Goal: Transaction & Acquisition: Purchase product/service

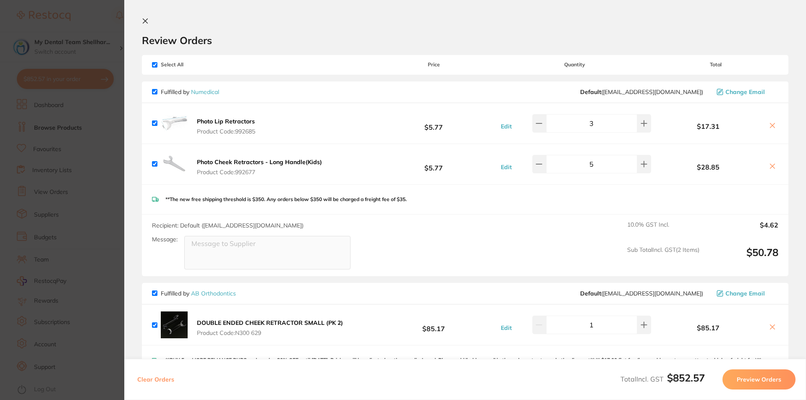
scroll to position [1288, 0]
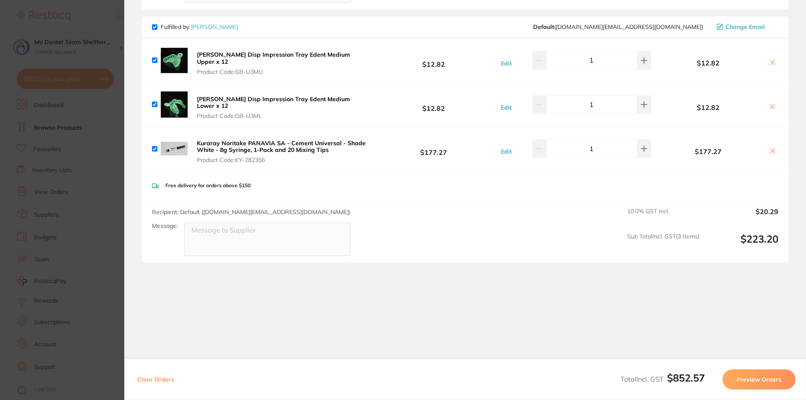
click at [771, 150] on icon at bounding box center [773, 151] width 7 height 7
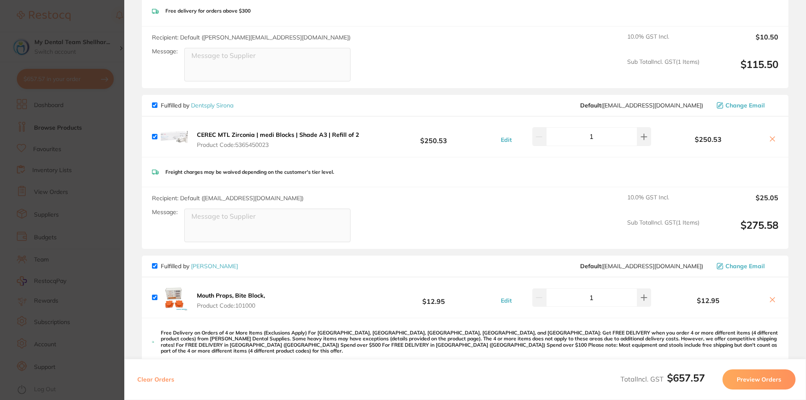
scroll to position [824, 0]
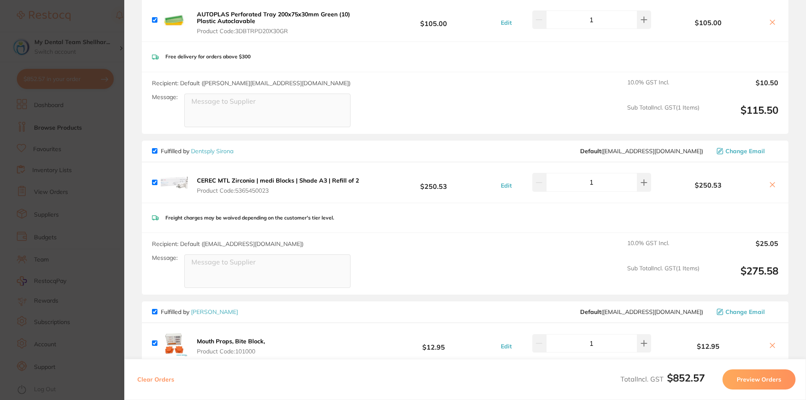
click at [772, 188] on icon at bounding box center [773, 184] width 7 height 7
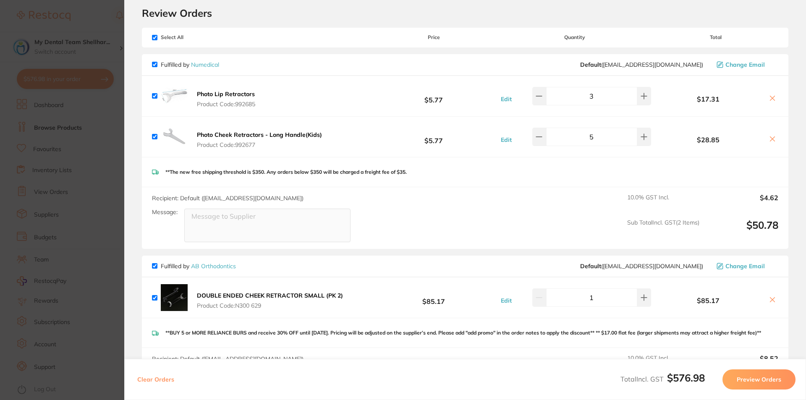
scroll to position [42, 0]
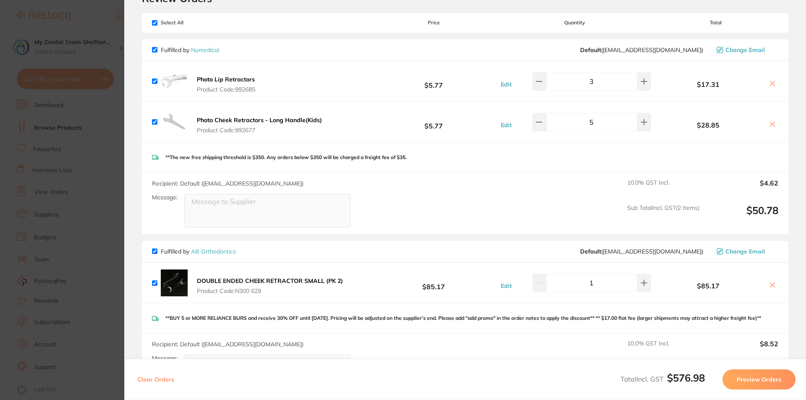
click at [773, 286] on icon at bounding box center [773, 285] width 7 height 7
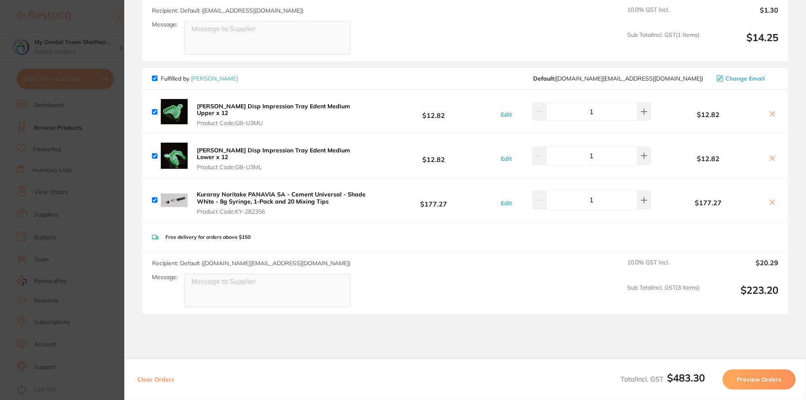
scroll to position [960, 0]
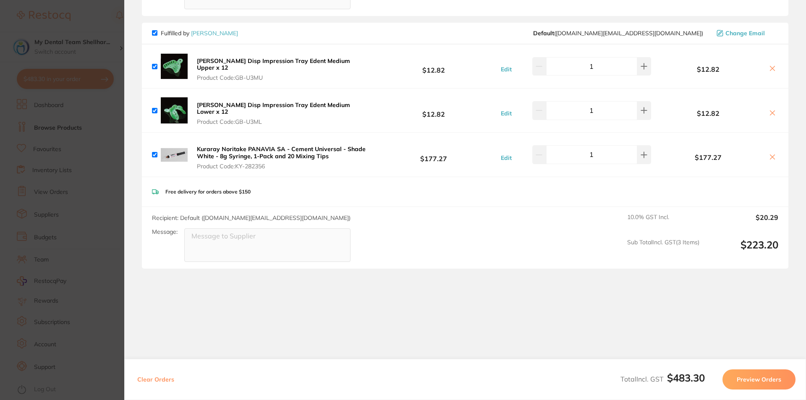
click at [770, 154] on icon at bounding box center [773, 157] width 7 height 7
click at [767, 153] on button at bounding box center [773, 157] width 12 height 9
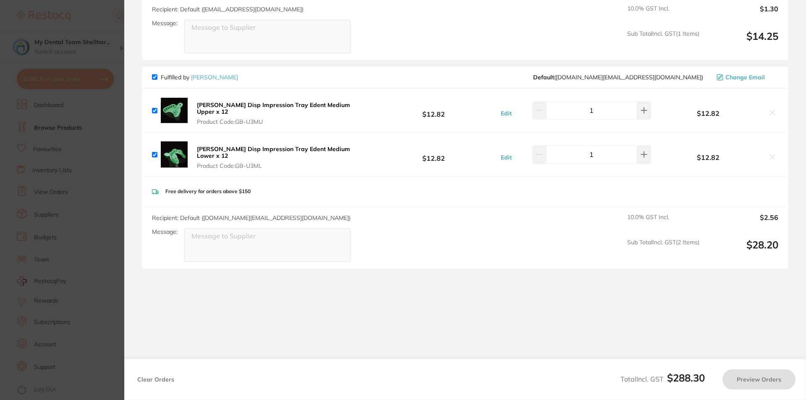
checkbox input "true"
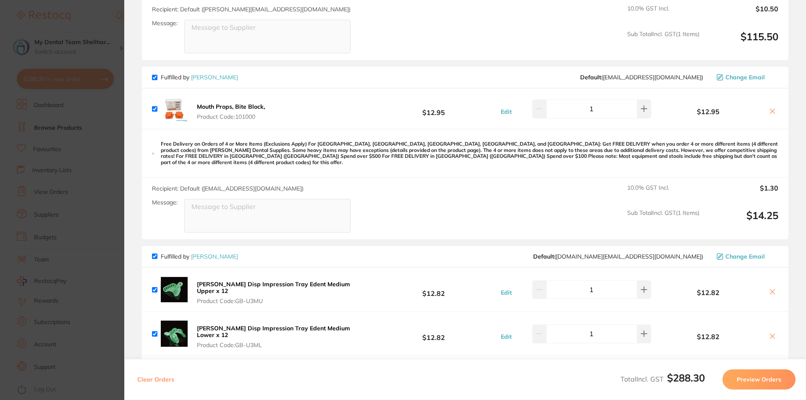
scroll to position [706, 0]
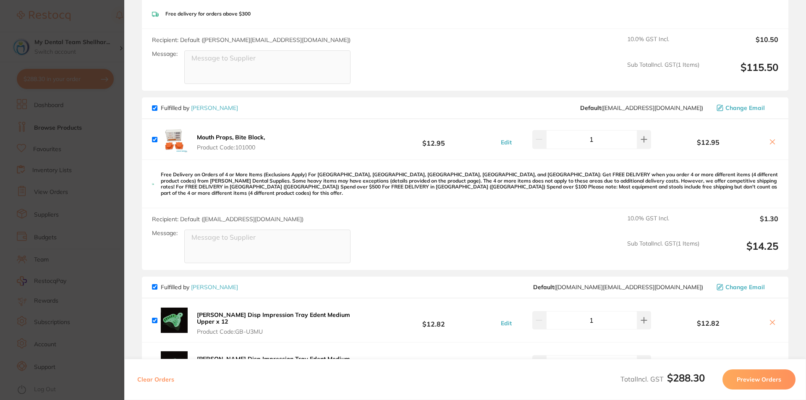
click at [94, 135] on section "Update RRP Set your pre negotiated price for this item. Item Agreed RRP (excl. …" at bounding box center [403, 200] width 806 height 400
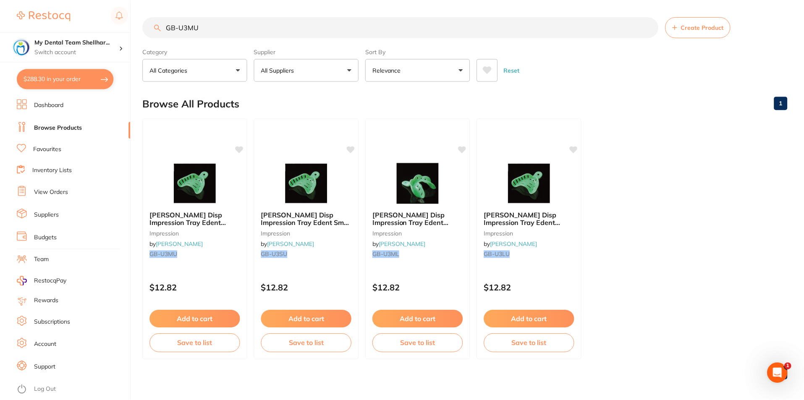
scroll to position [0, 0]
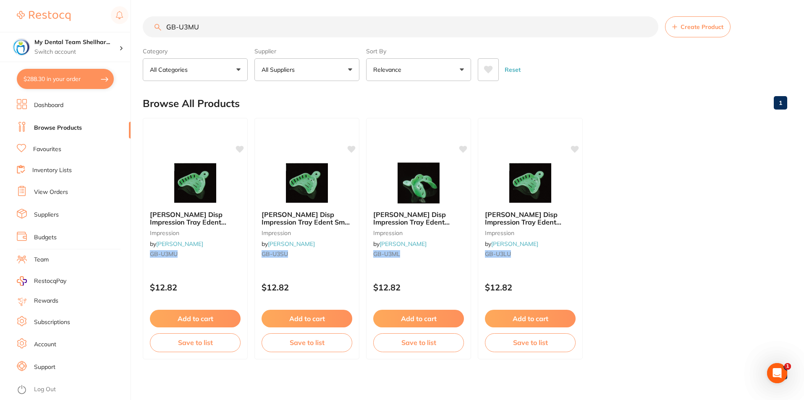
click at [61, 191] on link "View Orders" at bounding box center [51, 192] width 34 height 8
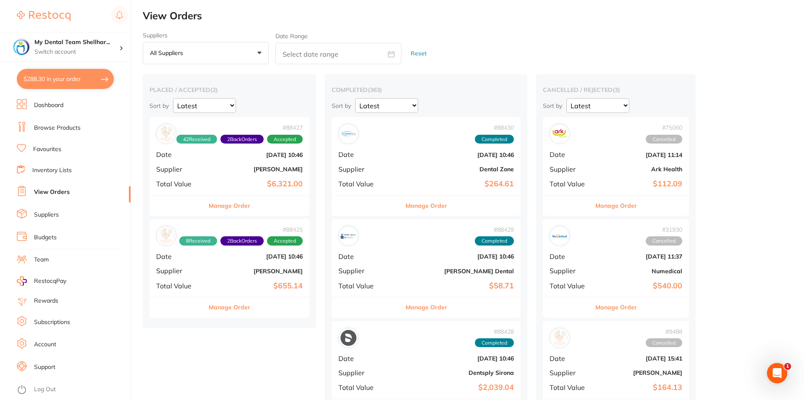
click at [241, 57] on button "All suppliers +0" at bounding box center [206, 53] width 126 height 23
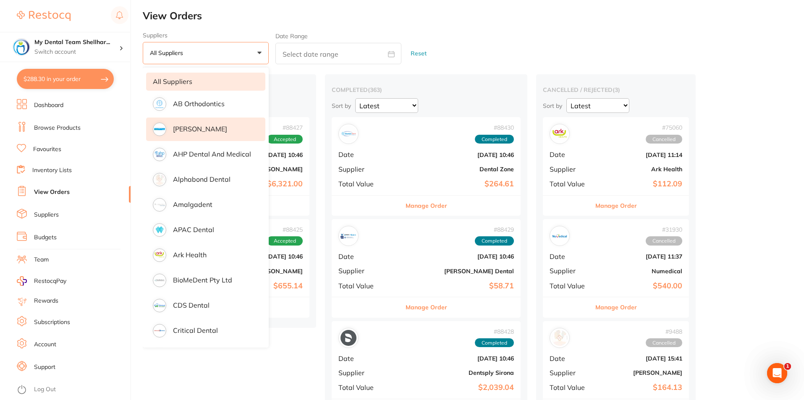
click at [239, 129] on li "[PERSON_NAME]" at bounding box center [205, 130] width 119 height 24
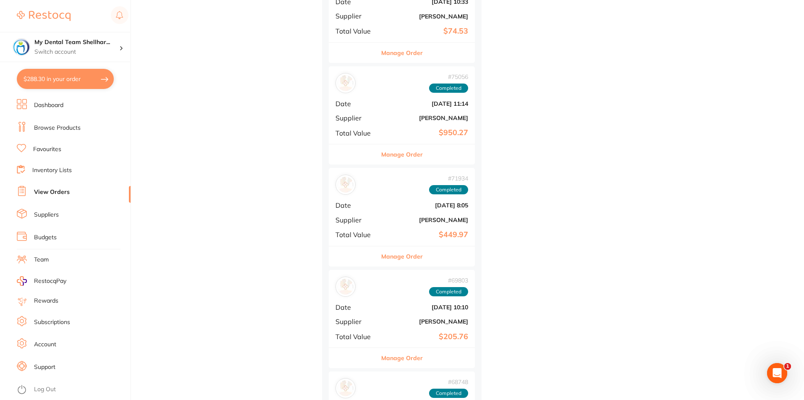
scroll to position [504, 0]
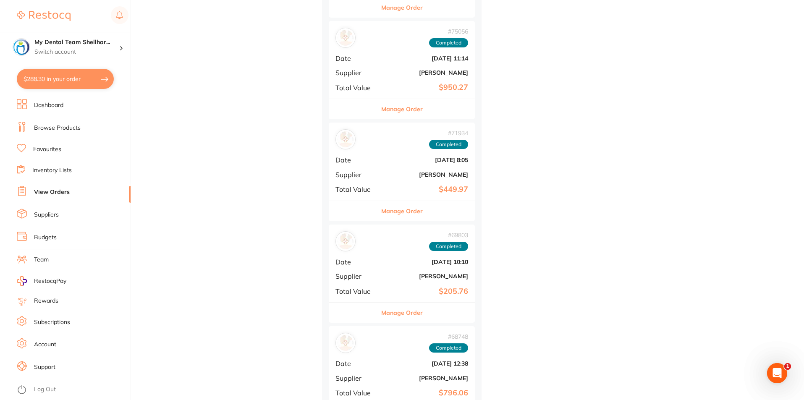
click at [439, 69] on b "[PERSON_NAME]" at bounding box center [426, 72] width 84 height 7
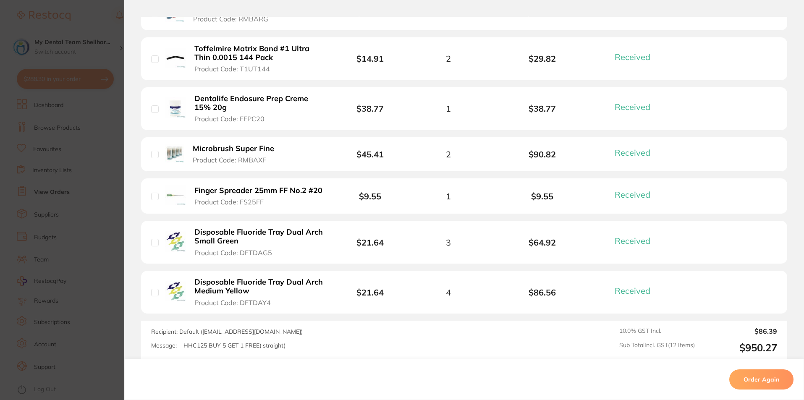
scroll to position [618, 0]
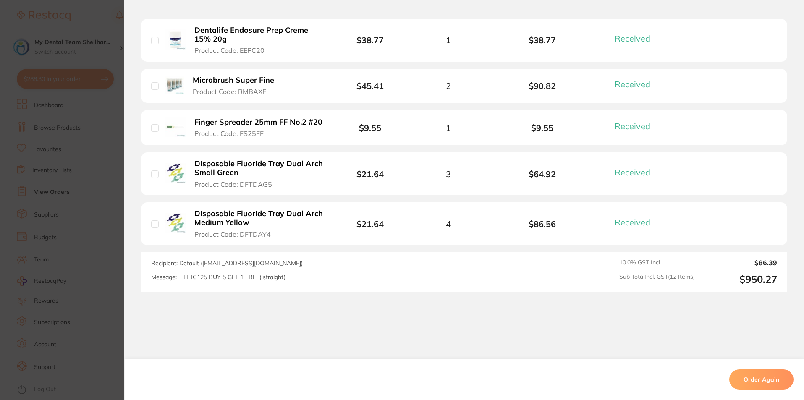
click at [69, 206] on section "Order ID: Restocq- 75056 Order Information 12 Received Completed Order Order Da…" at bounding box center [402, 200] width 804 height 400
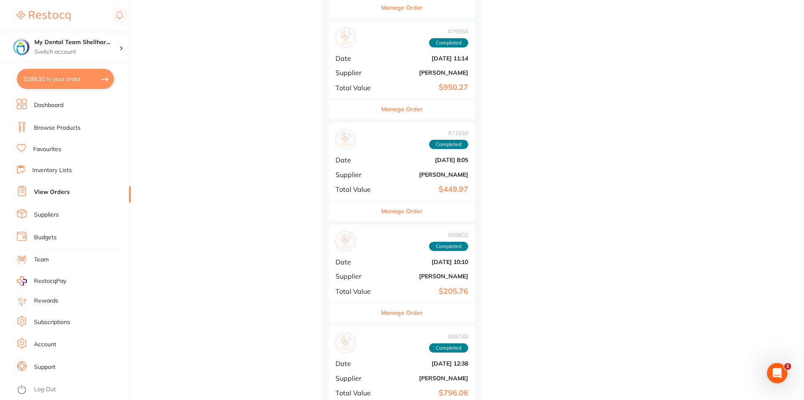
click at [443, 166] on div "# 71934 Completed Date [DATE] 8:05 Supplier [PERSON_NAME] Total Value $449.97" at bounding box center [402, 162] width 146 height 78
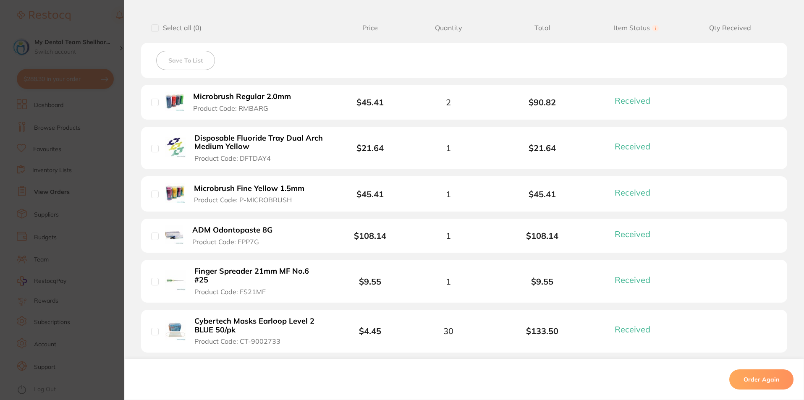
scroll to position [335, 0]
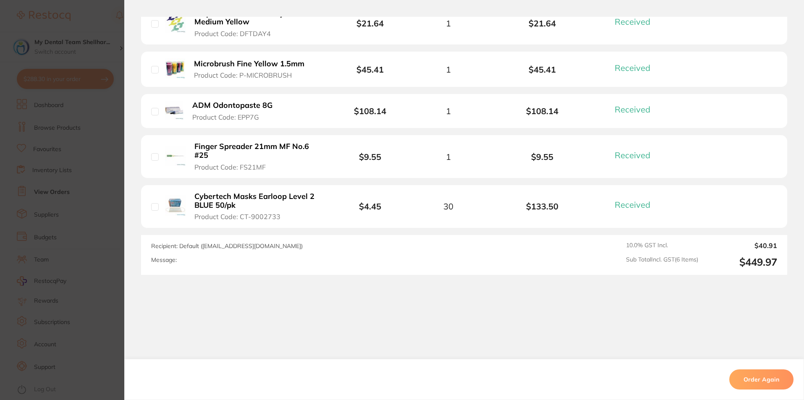
click at [115, 201] on section "Order ID: Restocq- 71934 Order Information 6 Received Completed Order Order Dat…" at bounding box center [402, 200] width 804 height 400
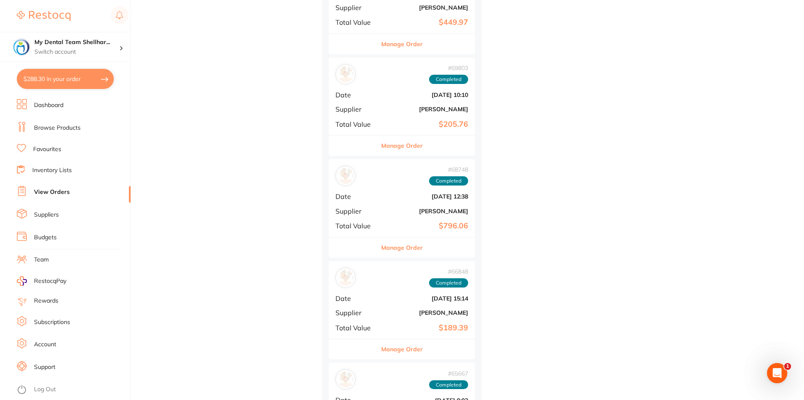
scroll to position [672, 0]
click at [454, 127] on b "$205.76" at bounding box center [426, 123] width 84 height 9
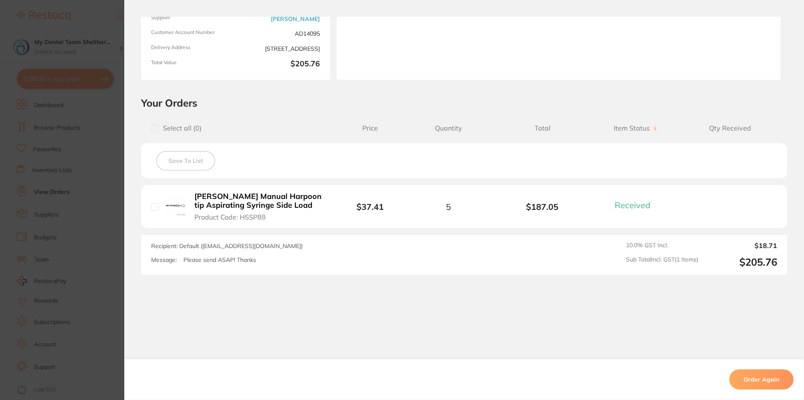
scroll to position [798, 0]
click at [84, 175] on section "Order ID: Restocq- 69803 Order Information 1 Received Completed Order Order Dat…" at bounding box center [402, 200] width 804 height 400
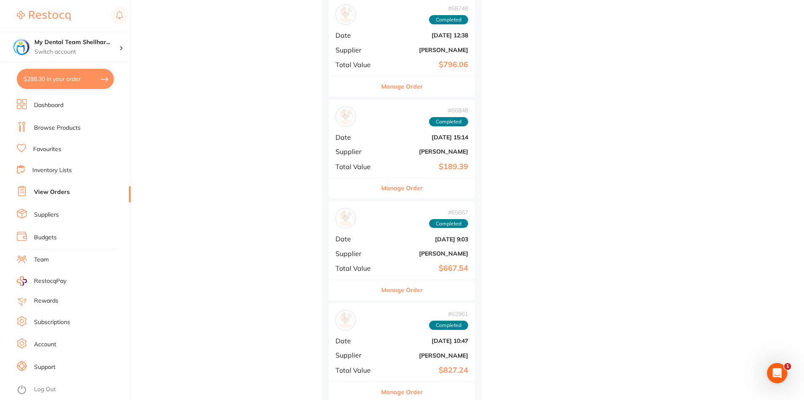
scroll to position [924, 0]
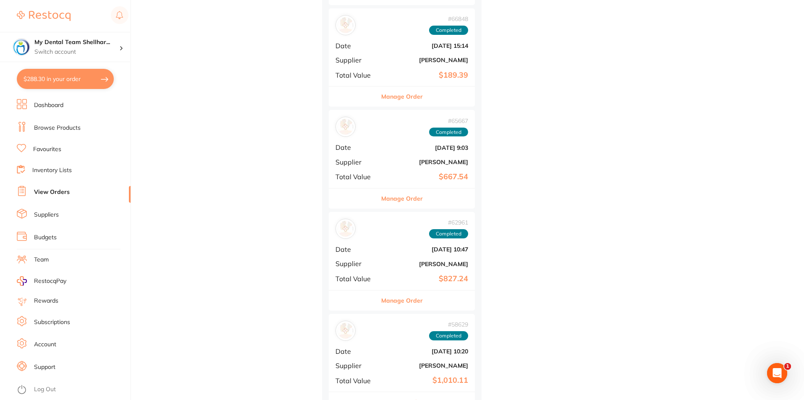
click at [441, 159] on b "[PERSON_NAME]" at bounding box center [426, 162] width 84 height 7
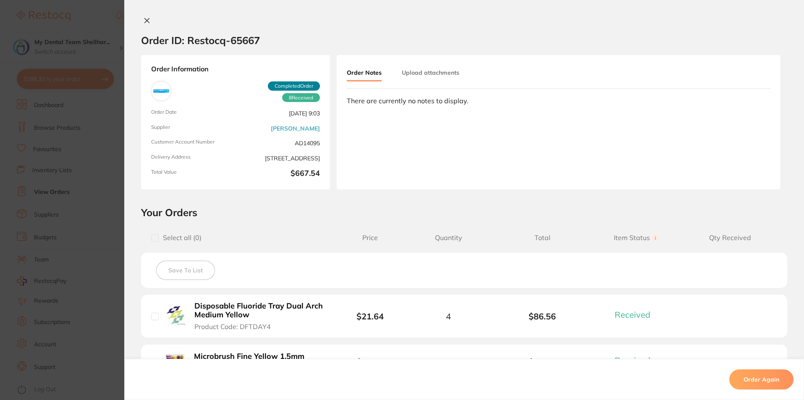
click at [81, 197] on section "Order ID: Restocq- 65667 Order Information 8 Received Completed Order Order Dat…" at bounding box center [402, 200] width 804 height 400
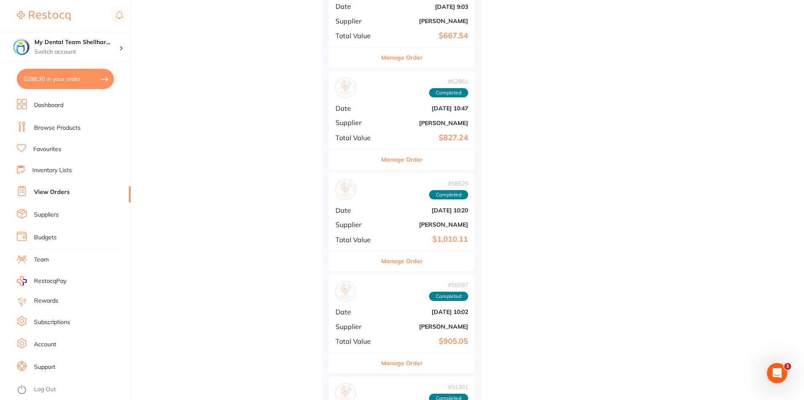
scroll to position [1092, 0]
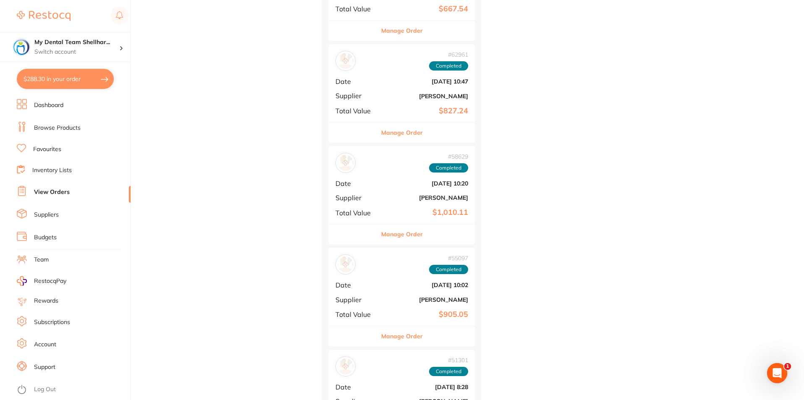
click at [437, 97] on b "[PERSON_NAME]" at bounding box center [426, 96] width 84 height 7
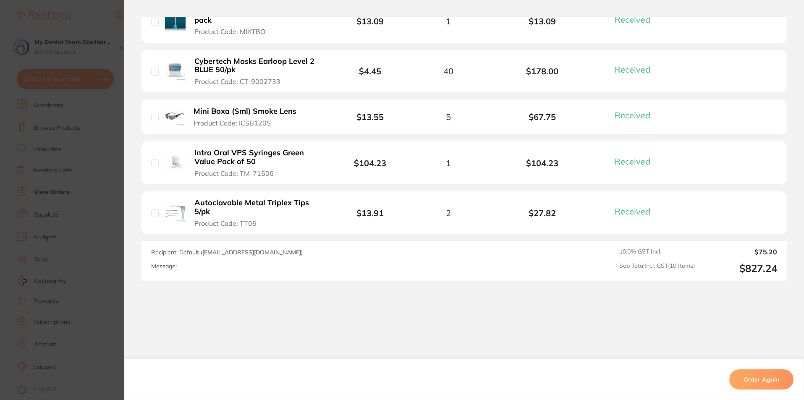
scroll to position [526, 0]
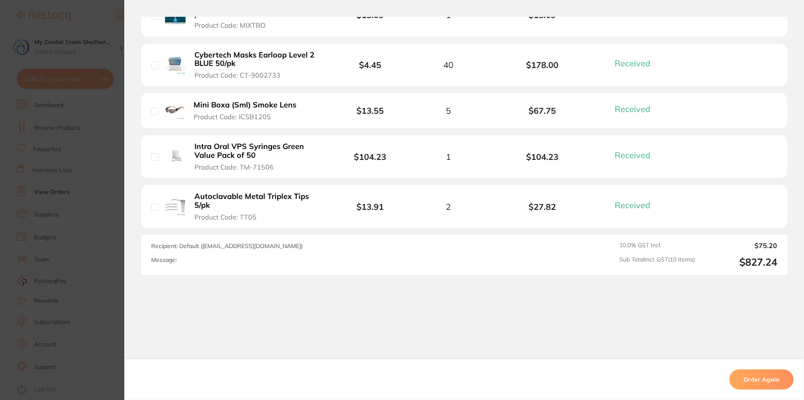
click at [118, 184] on section "Order ID: Restocq- 62961 Order Information 10 Received Completed Order Order Da…" at bounding box center [402, 200] width 804 height 400
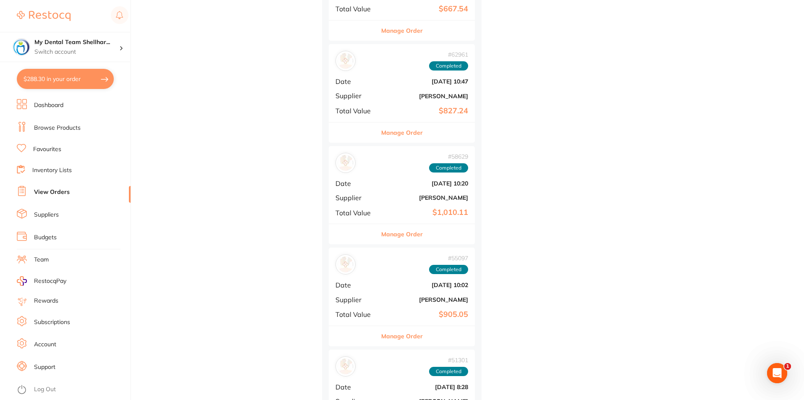
click at [423, 190] on div "# 58629 Completed Date [DATE] 10:20 Supplier [PERSON_NAME] Total Value $1,010.11" at bounding box center [402, 185] width 146 height 78
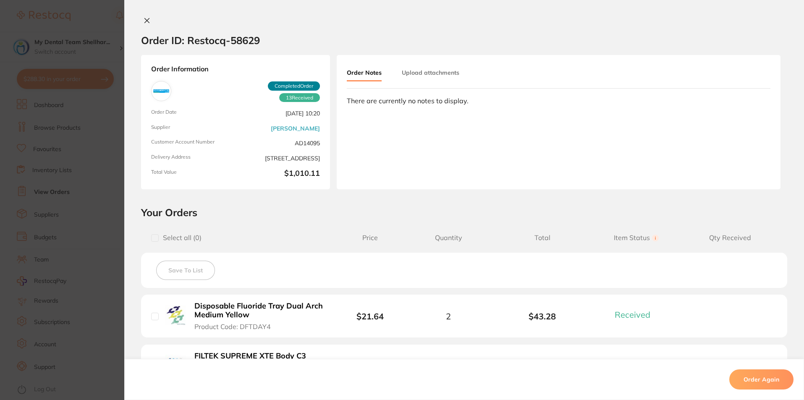
click at [97, 188] on section "Order ID: Restocq- 58629 Order Information 13 Received Completed Order Order Da…" at bounding box center [402, 200] width 804 height 400
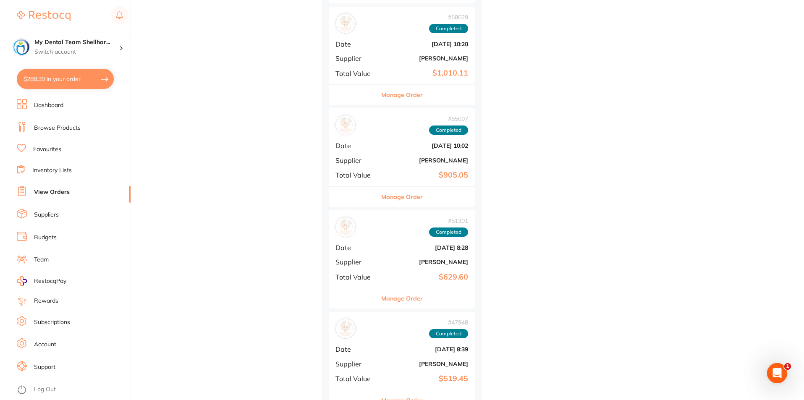
scroll to position [1260, 0]
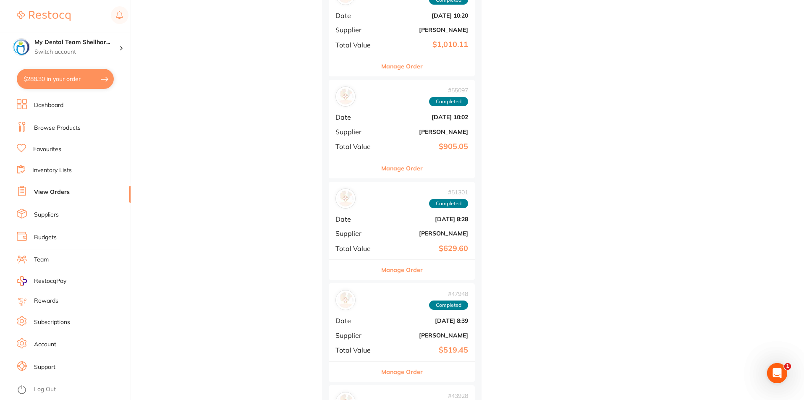
click at [432, 115] on b "[DATE] 10:02" at bounding box center [426, 117] width 84 height 7
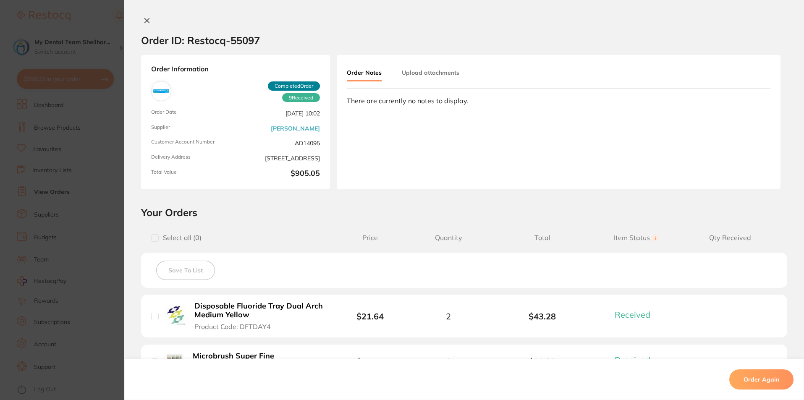
click at [108, 186] on section "Order ID: Restocq- 55097 Order Information 9 Received Completed Order Order Dat…" at bounding box center [402, 200] width 804 height 400
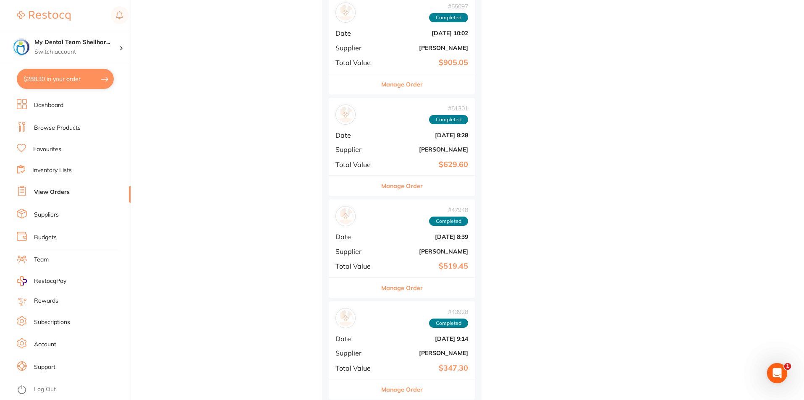
click at [446, 136] on b "[DATE] 8:28" at bounding box center [426, 135] width 84 height 7
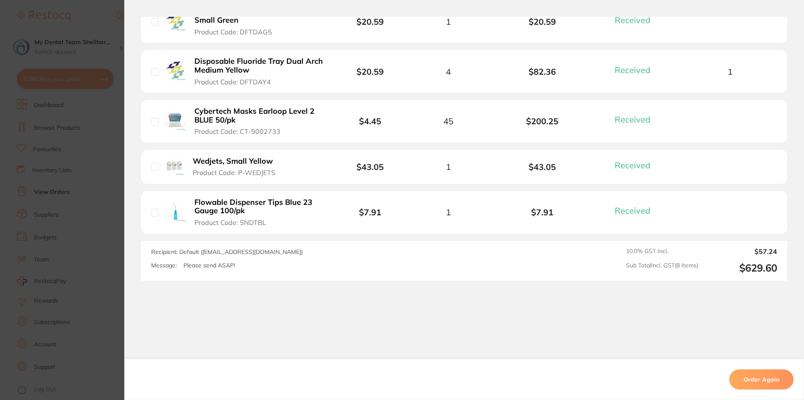
click at [118, 168] on section "Order ID: Restocq- 51301 Order Information 8 Received Completed Order Order Dat…" at bounding box center [402, 200] width 804 height 400
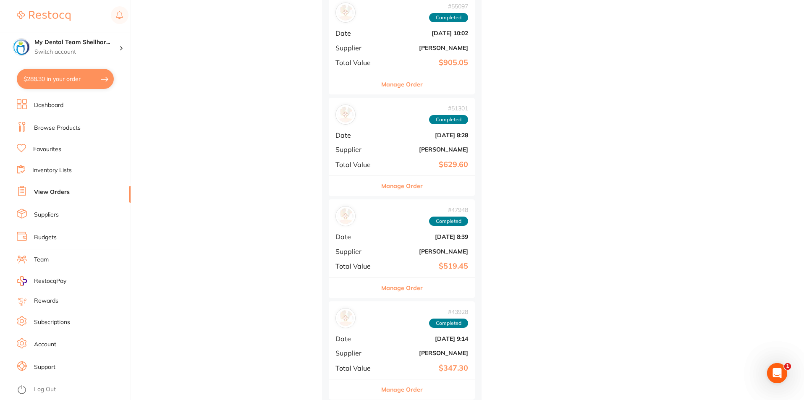
click at [449, 152] on b "[PERSON_NAME]" at bounding box center [426, 149] width 84 height 7
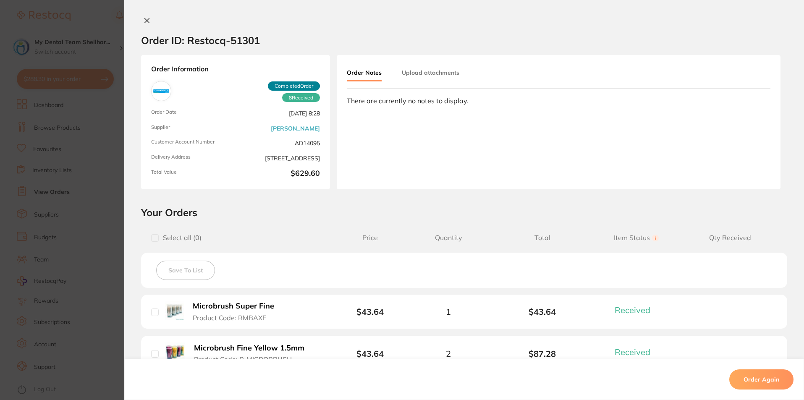
click at [101, 165] on section "Order ID: Restocq- 51301 Order Information 8 Received Completed Order Order Dat…" at bounding box center [402, 200] width 804 height 400
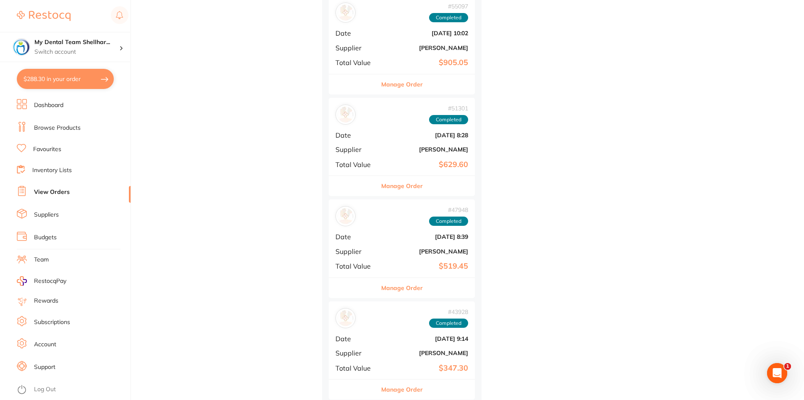
click at [433, 242] on div "# 47948 Completed Date [DATE] 8:39 Supplier [PERSON_NAME] Total Value $519.45" at bounding box center [402, 239] width 146 height 78
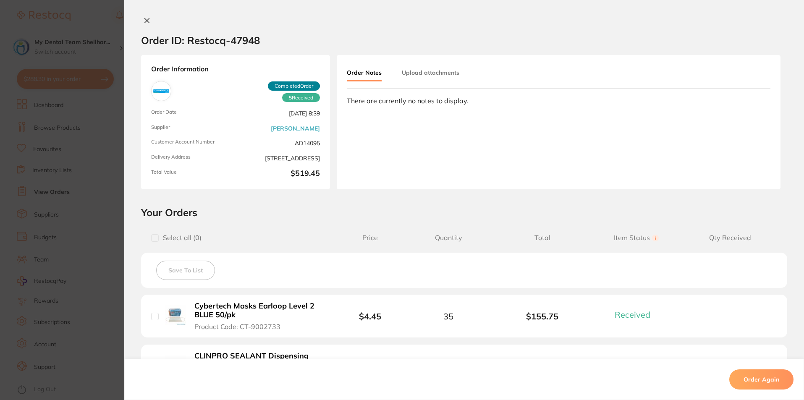
click at [116, 212] on section "Order ID: Restocq- 47948 Order Information 5 Received Completed Order Order Dat…" at bounding box center [402, 200] width 804 height 400
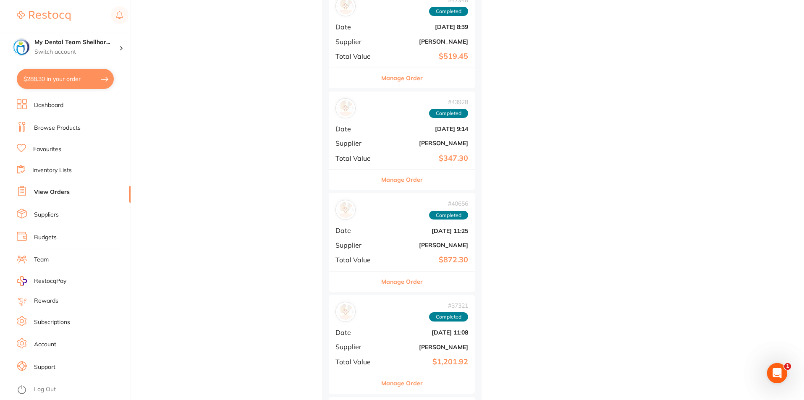
click at [385, 146] on div "# 43928 Completed Date [DATE] 9:14 Supplier [PERSON_NAME] Total Value $347.30" at bounding box center [402, 131] width 146 height 78
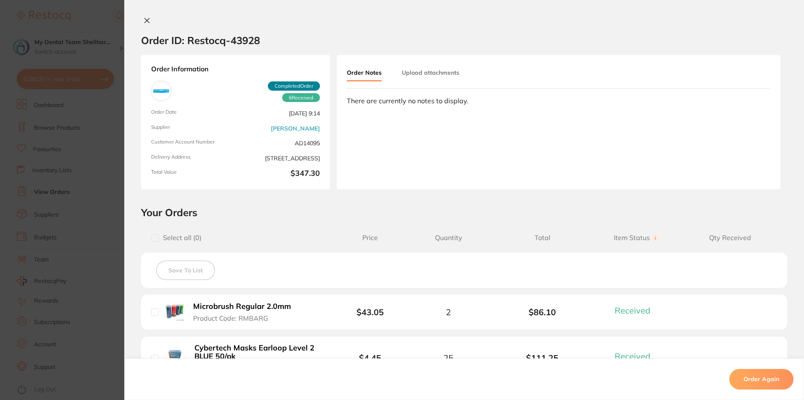
click at [104, 189] on section "Order ID: Restocq- 43928 Order Information 6 Received Completed Order Order Dat…" at bounding box center [402, 200] width 804 height 400
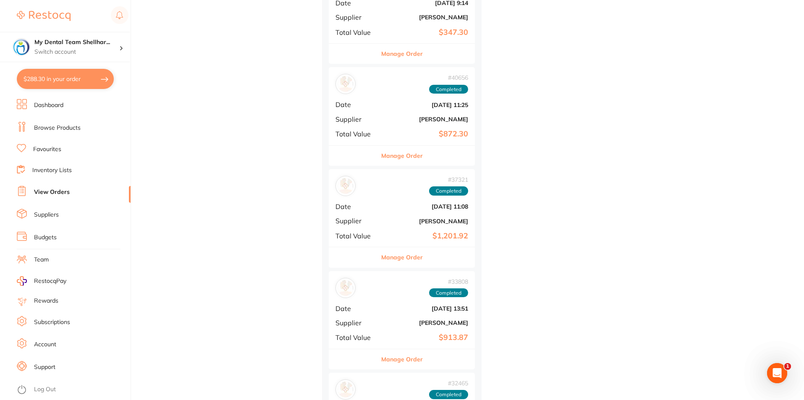
click at [424, 127] on div "# 40656 Completed Date [DATE] 11:25 Supplier [PERSON_NAME] Total Value $872.30" at bounding box center [402, 106] width 146 height 78
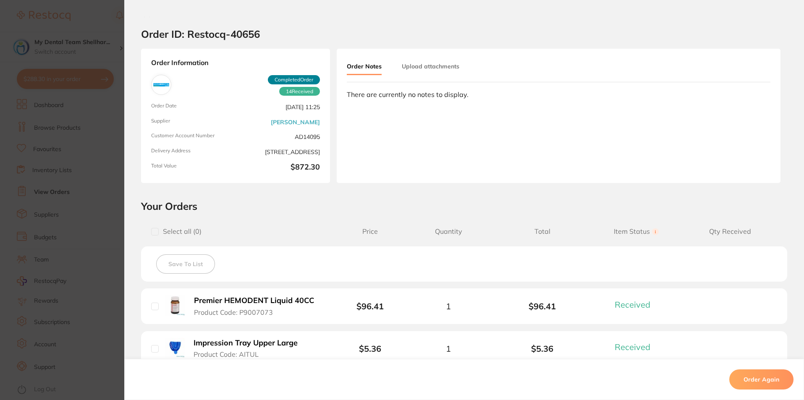
scroll to position [2, 0]
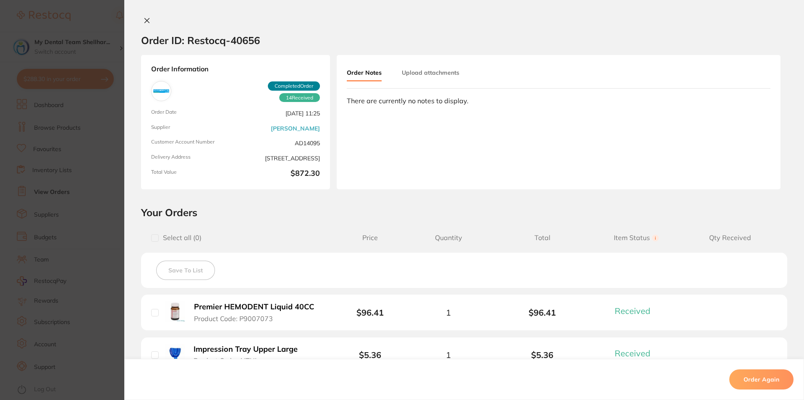
click at [103, 185] on section "Order ID: Restocq- 40656 Order Information 14 Received Completed Order Order Da…" at bounding box center [402, 200] width 804 height 400
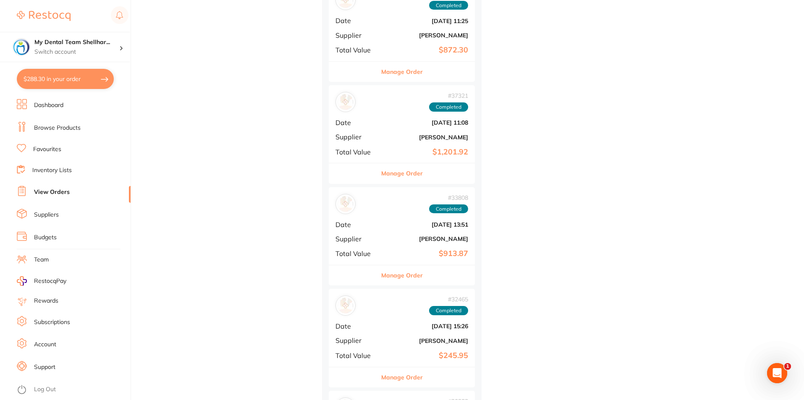
click at [449, 129] on div "# 37321 Completed Date [DATE] 11:08 Supplier [PERSON_NAME] Total Value $1,201.92" at bounding box center [402, 124] width 146 height 78
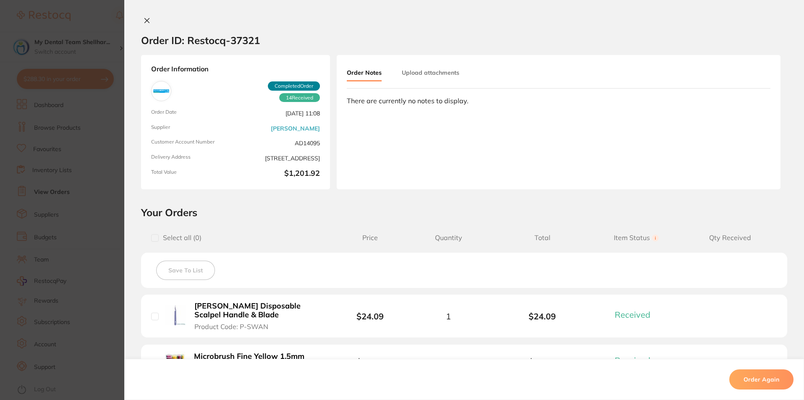
click at [113, 129] on section "Order ID: Restocq- 37321 Order Information 14 Received Completed Order Order Da…" at bounding box center [402, 200] width 804 height 400
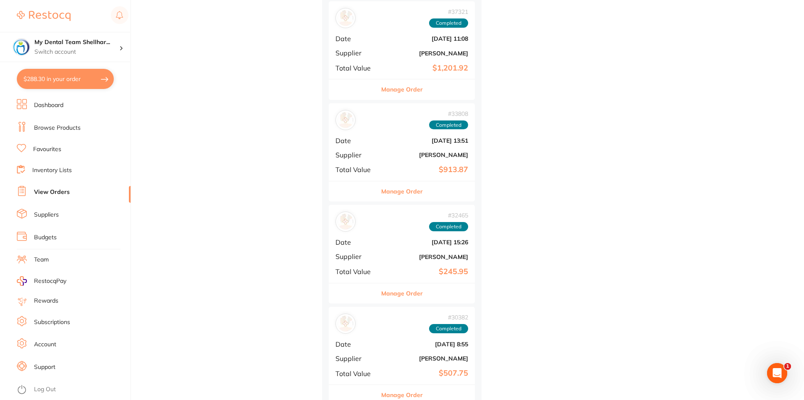
click at [451, 150] on div "# 33808 Completed Date [DATE] 13:51 Supplier [PERSON_NAME] Total Value $913.87" at bounding box center [402, 142] width 146 height 78
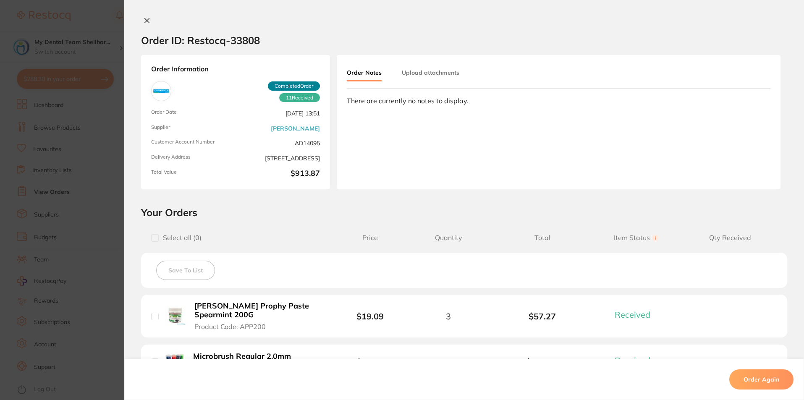
click at [109, 173] on section "Order ID: Restocq- 33808 Order Information 11 Received Completed Order Order Da…" at bounding box center [402, 200] width 804 height 400
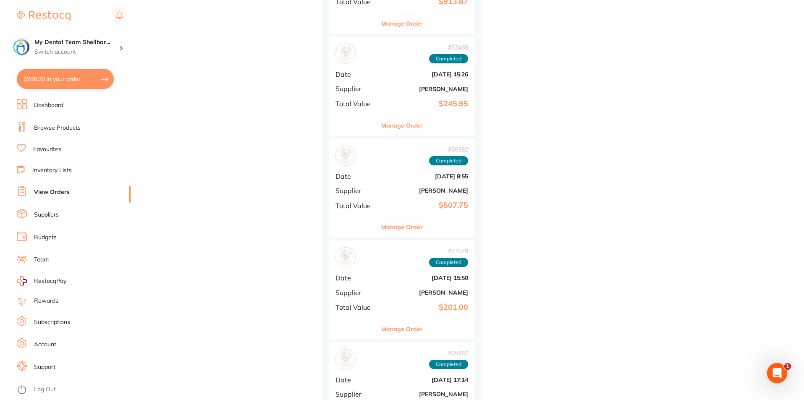
click at [431, 100] on b "$245.95" at bounding box center [426, 104] width 84 height 9
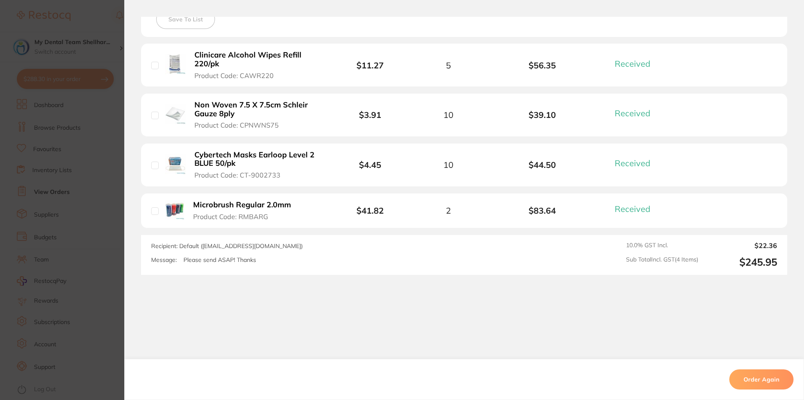
drag, startPoint x: 118, startPoint y: 173, endPoint x: 153, endPoint y: 163, distance: 35.9
click at [118, 173] on section "Order ID: Restocq- 32465 Order Information 4 Received Completed Order Order Dat…" at bounding box center [402, 200] width 804 height 400
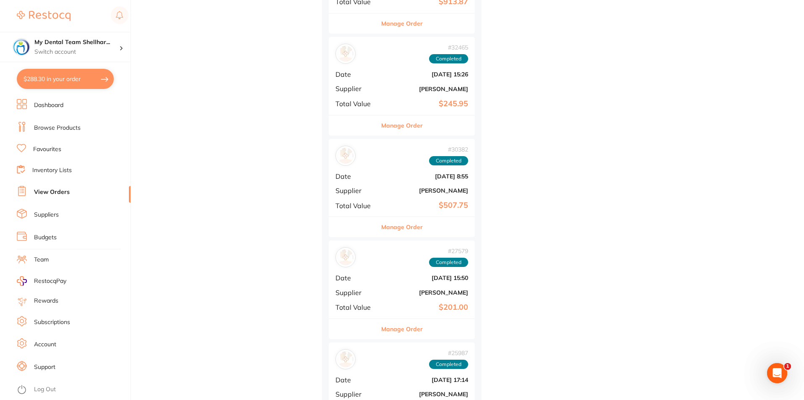
click at [442, 165] on span "Completed" at bounding box center [448, 160] width 39 height 9
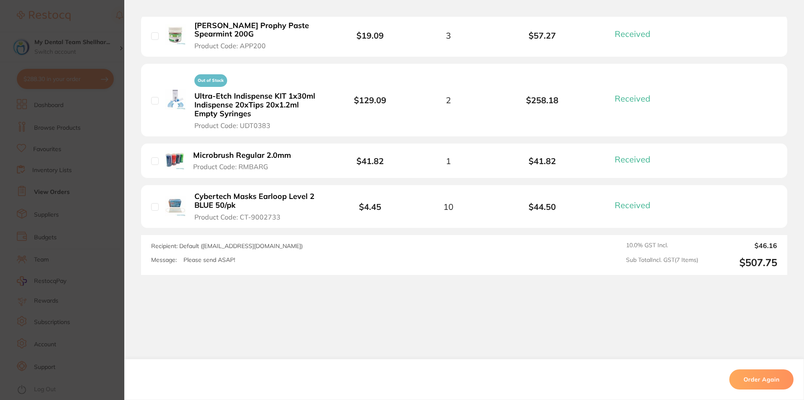
click at [95, 193] on section "Order ID: Restocq- 30382 Order Information 7 Received Completed Order Order Dat…" at bounding box center [402, 200] width 804 height 400
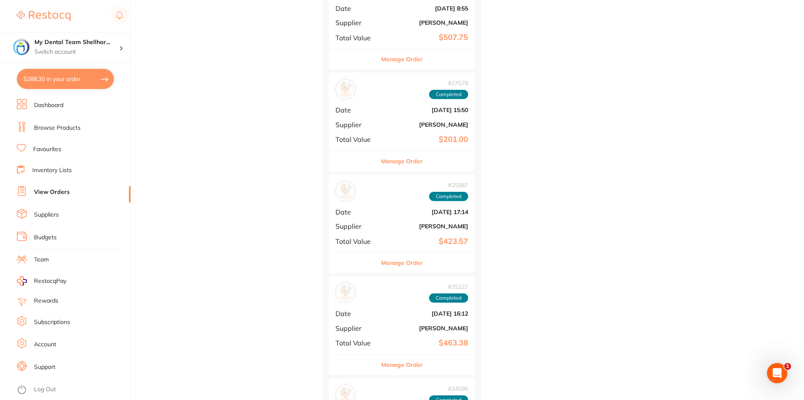
click at [435, 95] on span "Completed" at bounding box center [448, 94] width 39 height 9
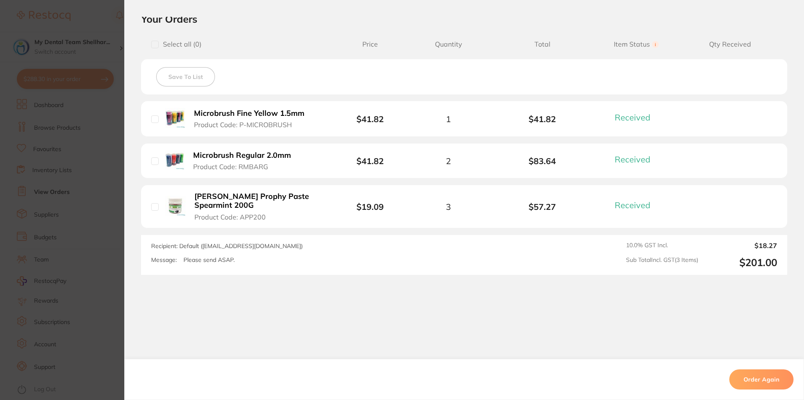
click at [57, 193] on section "Order ID: Restocq- 27579 Order Information 3 Received Completed Order Order Dat…" at bounding box center [402, 200] width 804 height 400
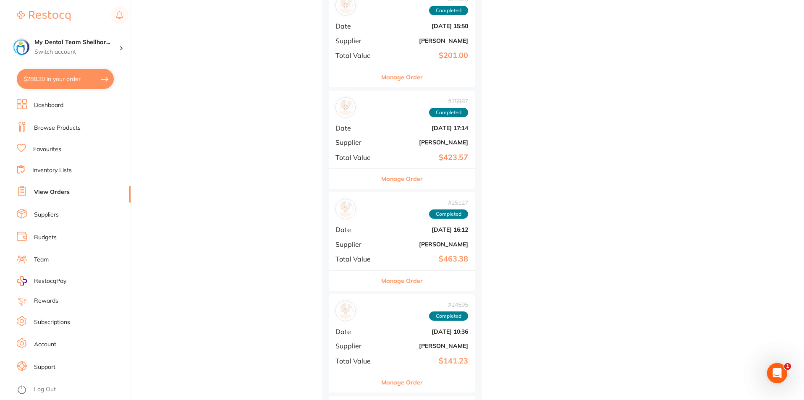
click at [470, 134] on div "# 25987 Completed Date [DATE] 17:14 Supplier [PERSON_NAME] Total Value $423.57" at bounding box center [402, 130] width 146 height 78
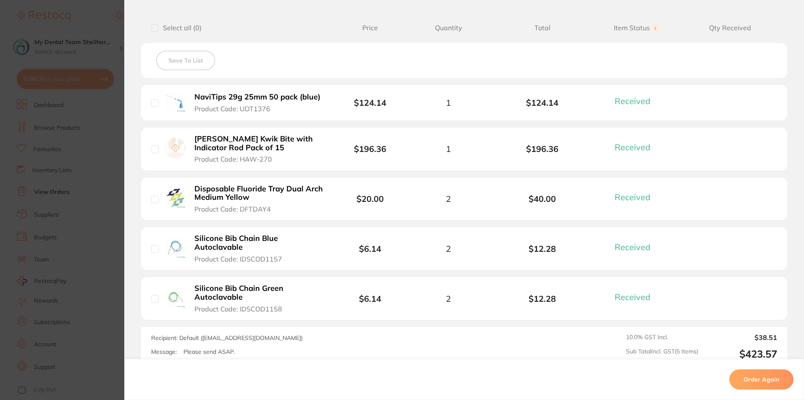
click at [98, 188] on section "Order ID: Restocq- 25987 Order Information 5 Received Completed Order Order Dat…" at bounding box center [402, 200] width 804 height 400
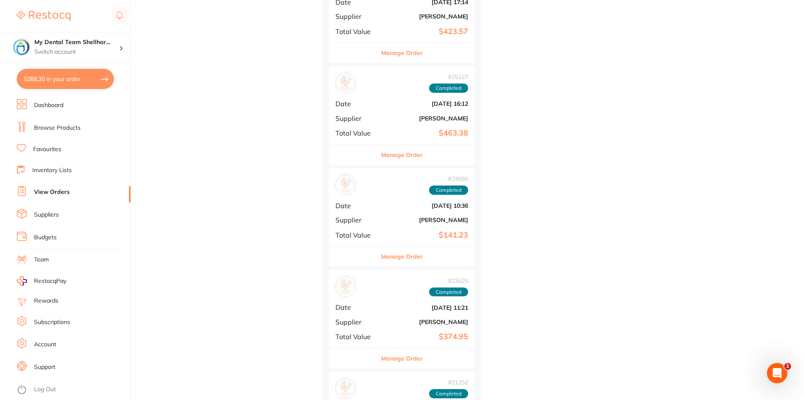
click at [442, 116] on b "[PERSON_NAME]" at bounding box center [426, 118] width 84 height 7
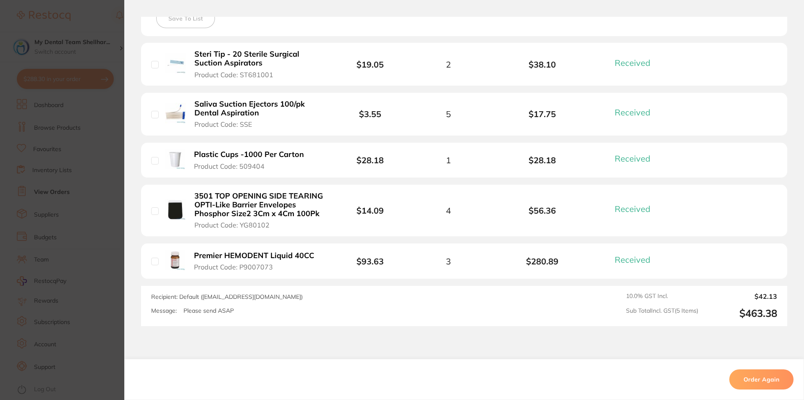
click at [86, 176] on section "Order ID: Restocq- 25127 Order Information 5 Received Completed Order Order Dat…" at bounding box center [402, 200] width 804 height 400
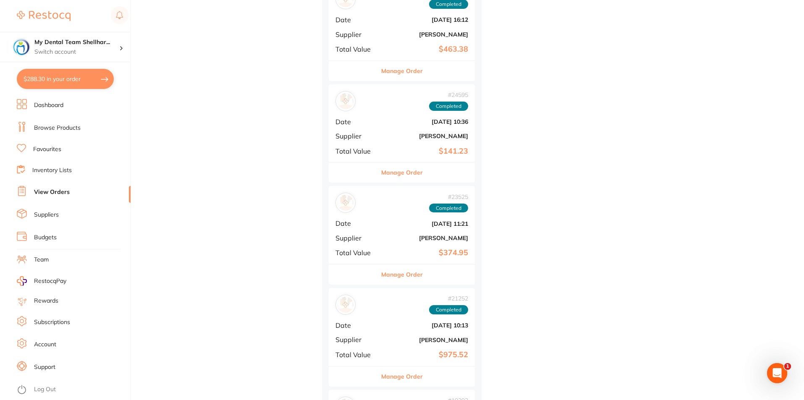
click at [447, 133] on b "[PERSON_NAME]" at bounding box center [426, 136] width 84 height 7
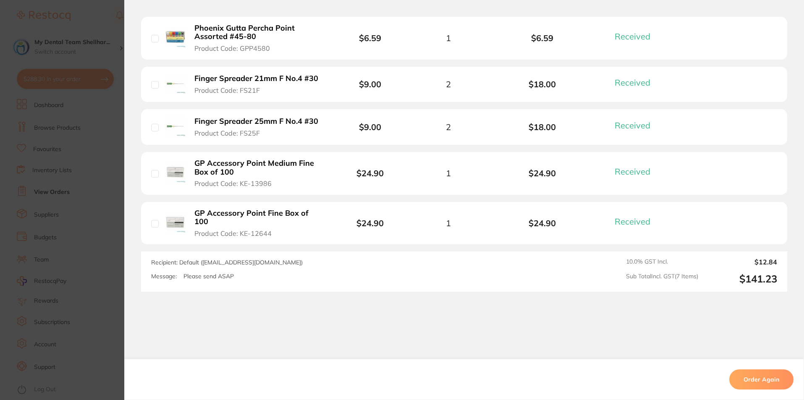
click at [109, 193] on section "Order ID: Restocq- 24595 Order Information 7 Received Completed Order Order Dat…" at bounding box center [402, 200] width 804 height 400
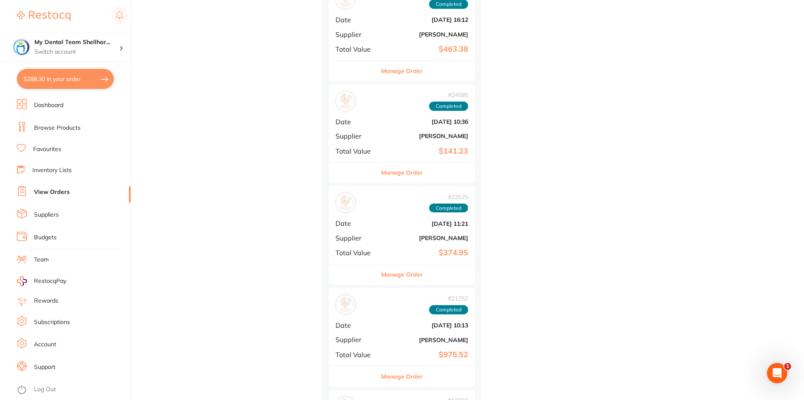
click at [402, 230] on div "# 23525 Completed Date [DATE] 11:21 Supplier [PERSON_NAME] Total Value $374.95" at bounding box center [402, 225] width 146 height 78
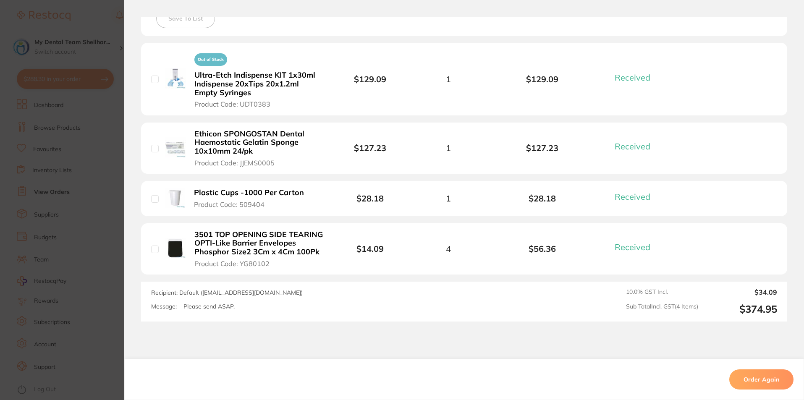
click at [109, 200] on section "Order ID: Restocq- 23525 Order Information 4 Received Completed Order Order Dat…" at bounding box center [402, 200] width 804 height 400
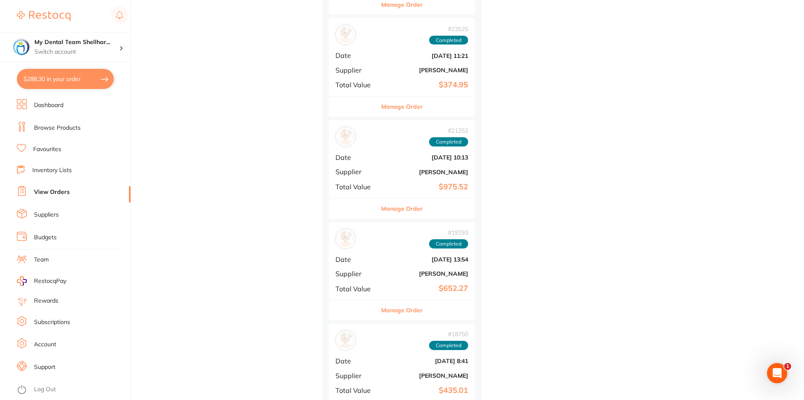
click at [401, 165] on div "# 21252 Completed Date [DATE] 10:13 Supplier [PERSON_NAME] Total Value $975.52" at bounding box center [402, 159] width 146 height 78
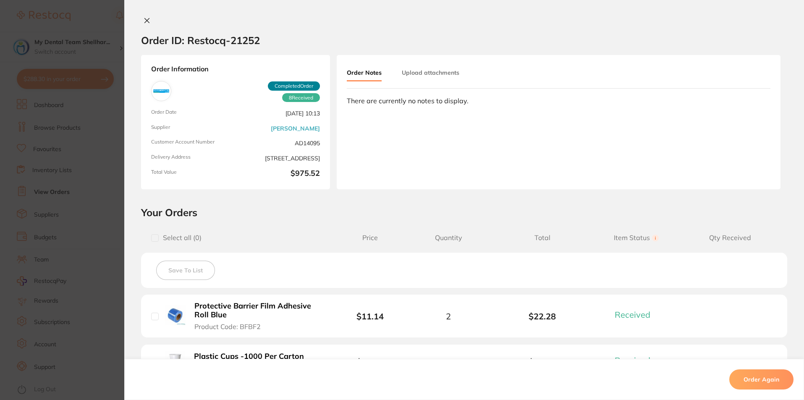
click at [146, 20] on icon at bounding box center [147, 20] width 5 height 5
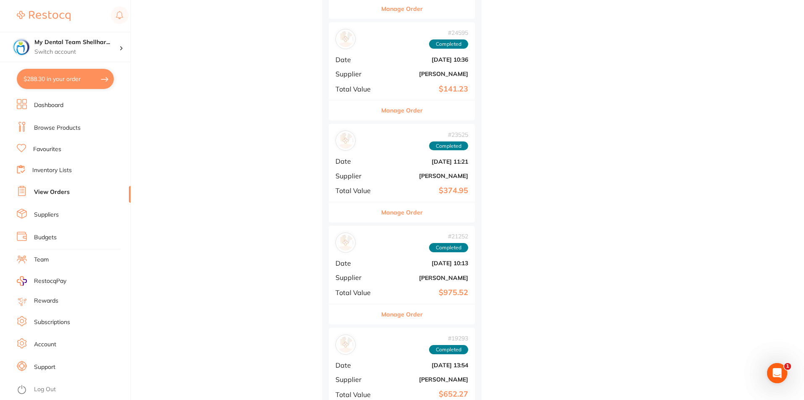
scroll to position [2520, 0]
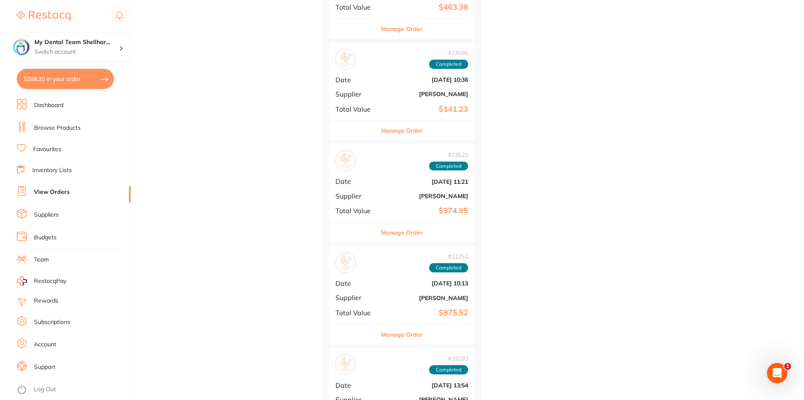
click at [71, 125] on link "Browse Products" at bounding box center [57, 128] width 47 height 8
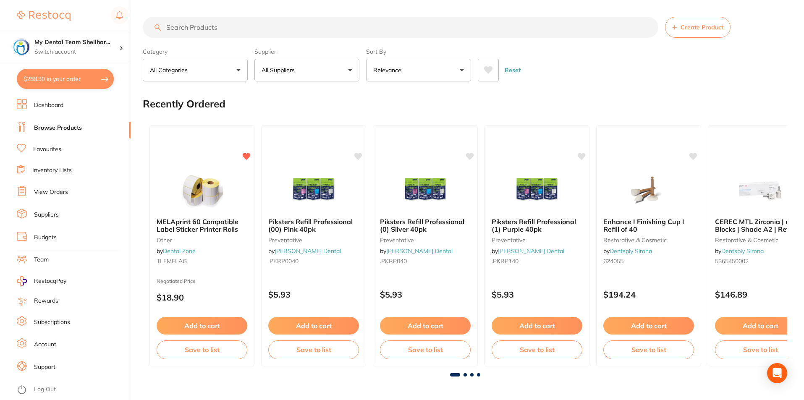
click at [205, 27] on input "search" at bounding box center [401, 27] width 516 height 21
paste input "101A00"
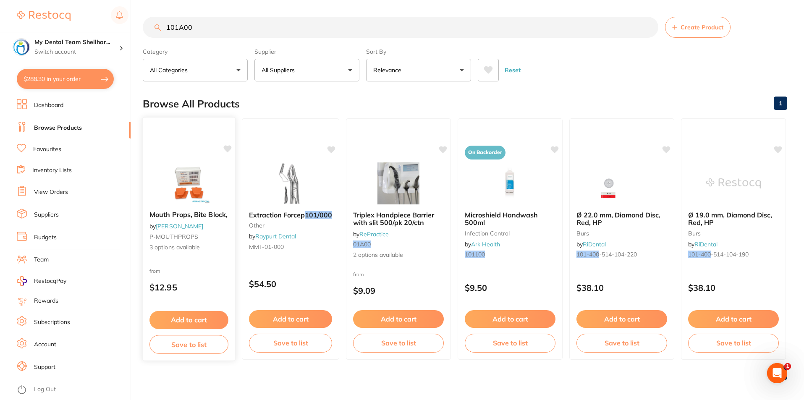
type input "101A00"
click at [199, 189] on img at bounding box center [188, 183] width 55 height 42
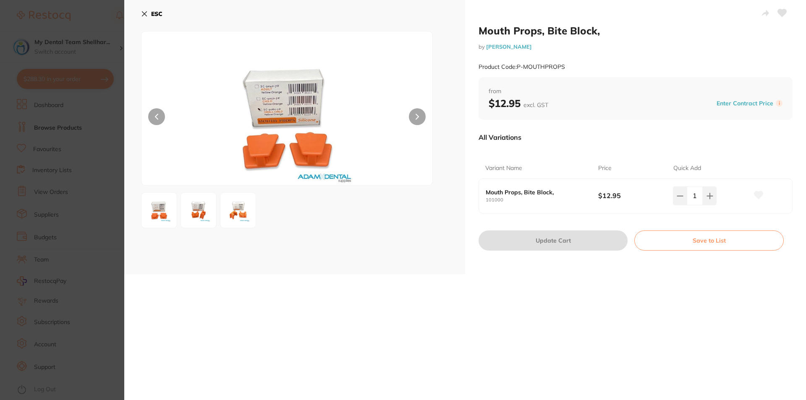
click at [112, 232] on section "Mouth Props, Bite Block, by Adam Dental Product Code: P-MOUTHPROPS ESC Mouth Pr…" at bounding box center [403, 200] width 806 height 400
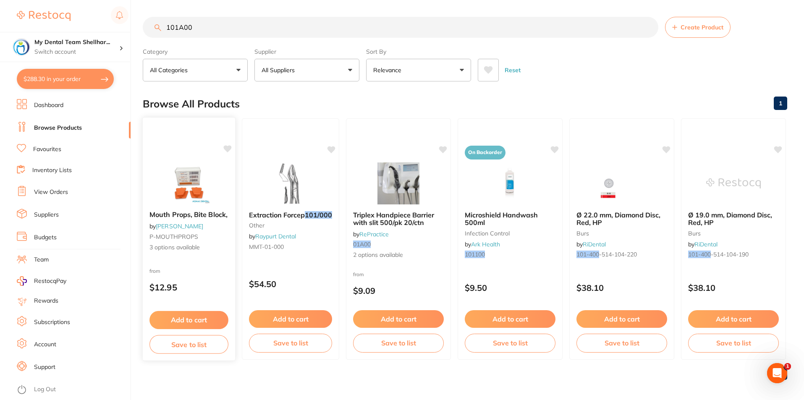
click at [178, 158] on div "Mouth Props, Bite Block, by Adam Dental P-MOUTHPROPS 3 options available from $…" at bounding box center [188, 239] width 93 height 244
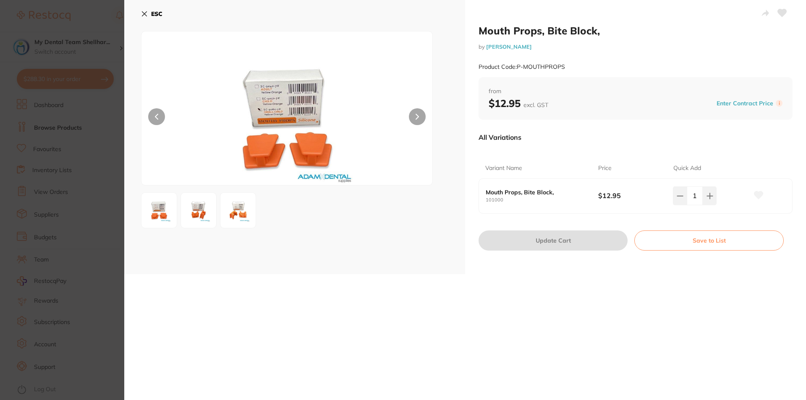
click at [148, 15] on button "ESC" at bounding box center [151, 14] width 21 height 14
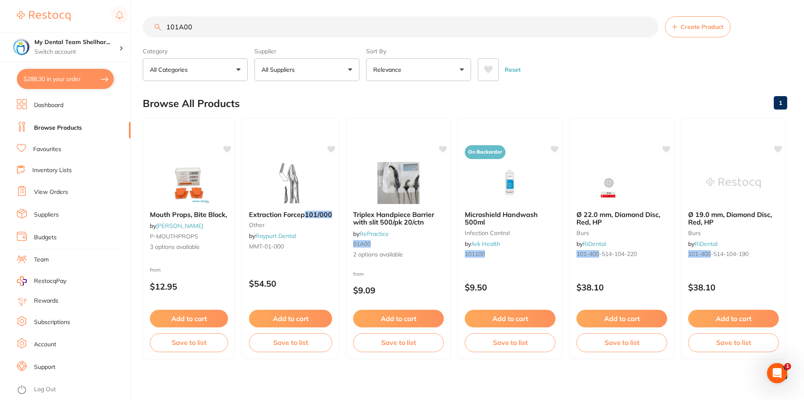
click at [68, 83] on button "$288.30 in your order" at bounding box center [65, 79] width 97 height 20
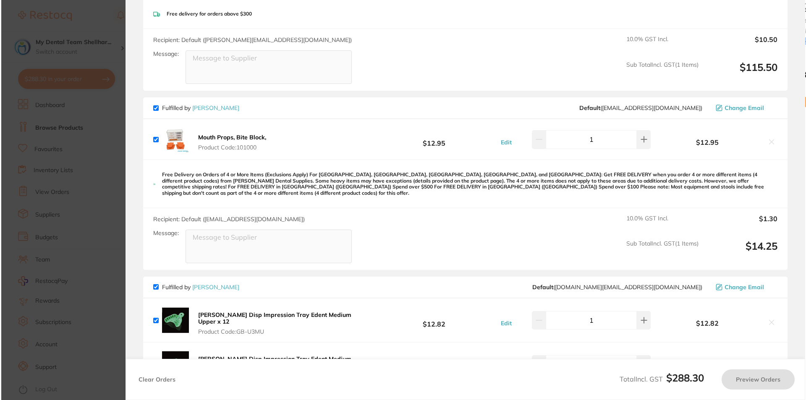
scroll to position [0, 0]
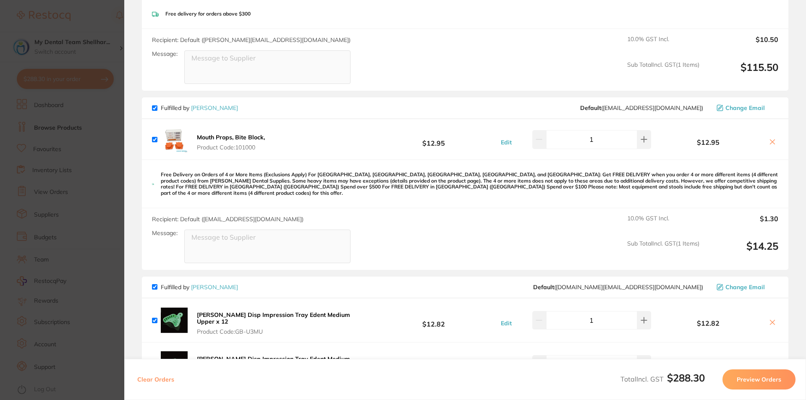
click at [779, 142] on div "Mouth Props, Bite Block, Product Code: 101000 $12.95 Edit 1 $12.95" at bounding box center [465, 139] width 647 height 40
click at [772, 142] on icon at bounding box center [773, 142] width 7 height 7
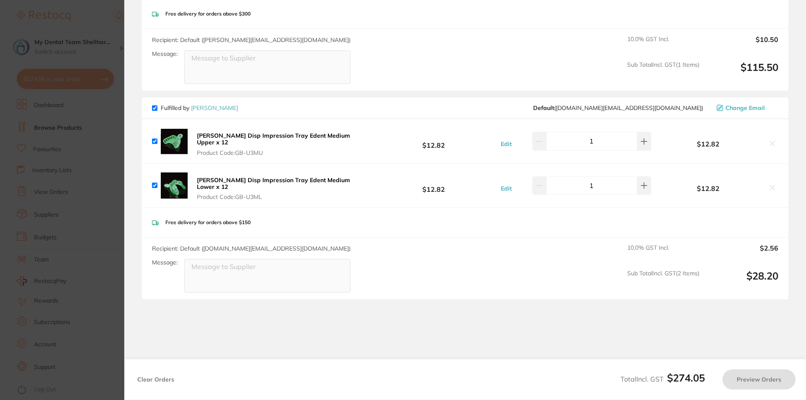
checkbox input "true"
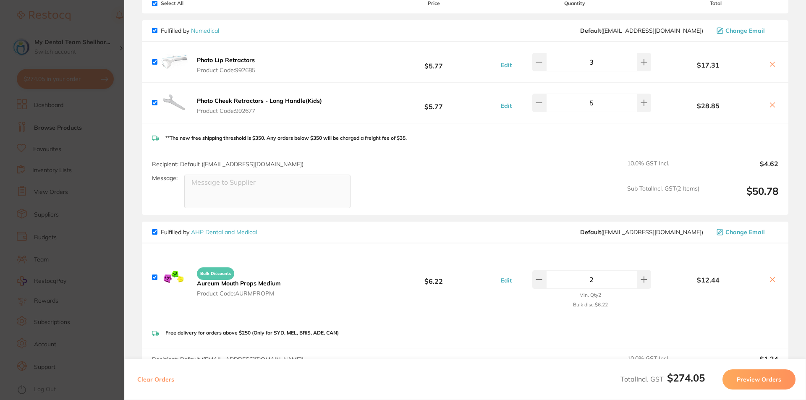
scroll to position [126, 0]
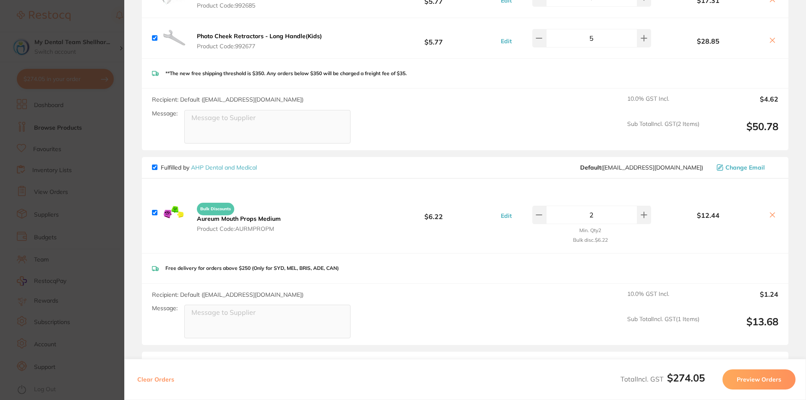
click at [82, 183] on section "Update RRP Set your pre negotiated price for this item. Item Agreed RRP (excl. …" at bounding box center [403, 200] width 806 height 400
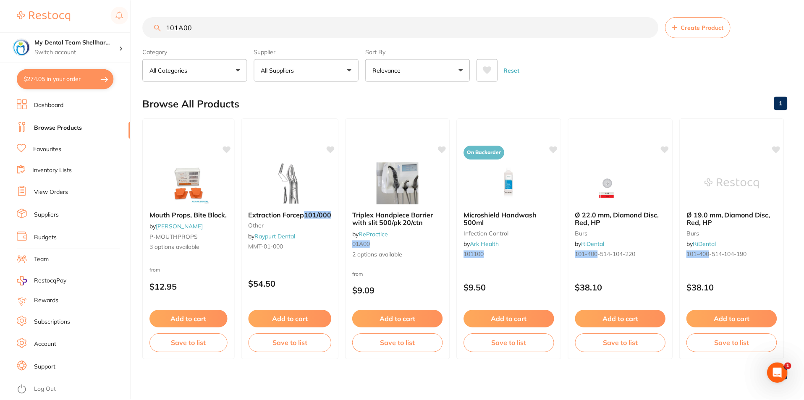
scroll to position [0, 0]
click at [63, 191] on link "View Orders" at bounding box center [51, 192] width 34 height 8
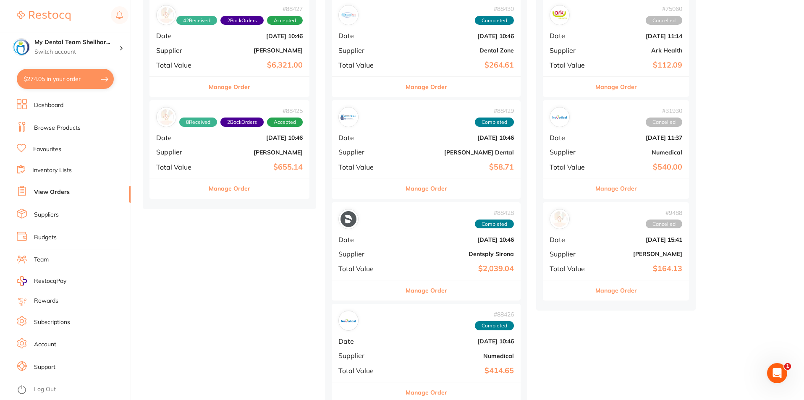
scroll to position [126, 0]
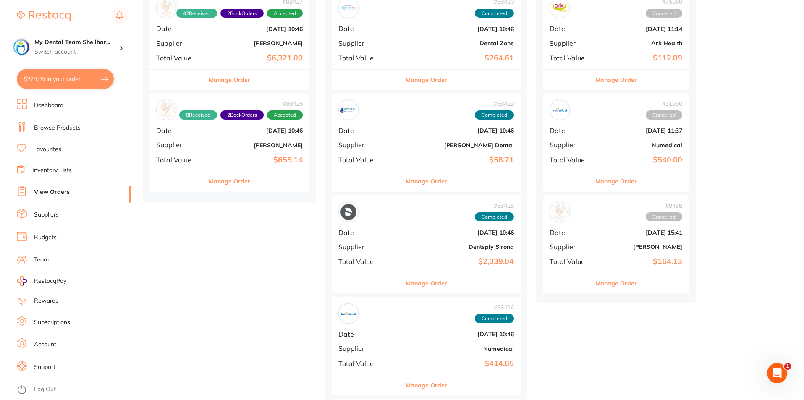
click at [429, 156] on b "$58.71" at bounding box center [458, 160] width 113 height 9
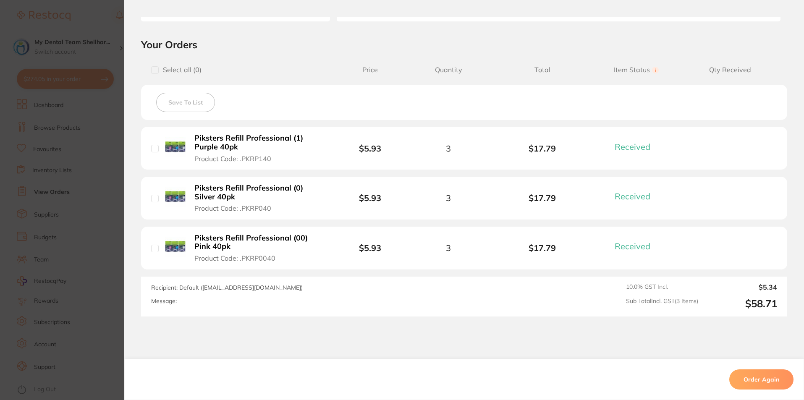
click at [85, 152] on section "Order ID: Restocq- 88429 Order Information 3 Received Completed Order Order Dat…" at bounding box center [402, 200] width 804 height 400
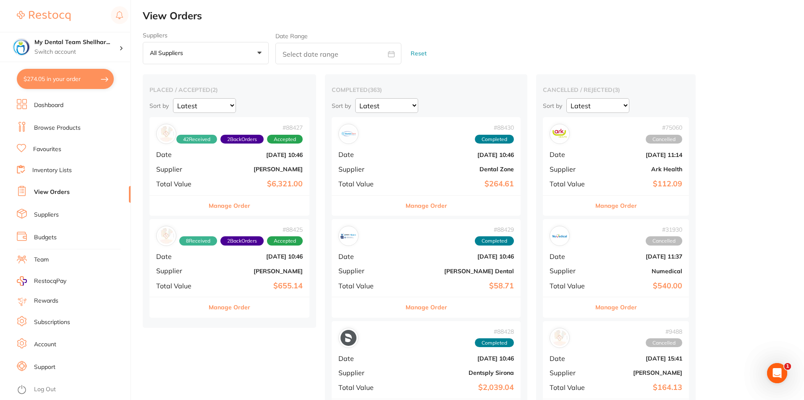
click at [59, 74] on button "$274.05 in your order" at bounding box center [65, 79] width 97 height 20
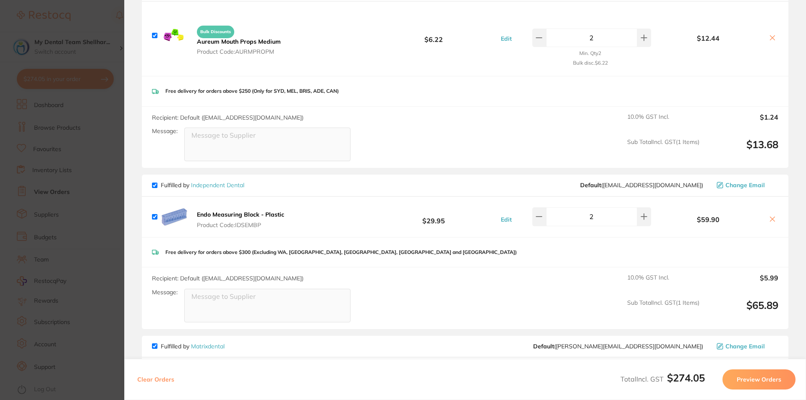
scroll to position [239, 0]
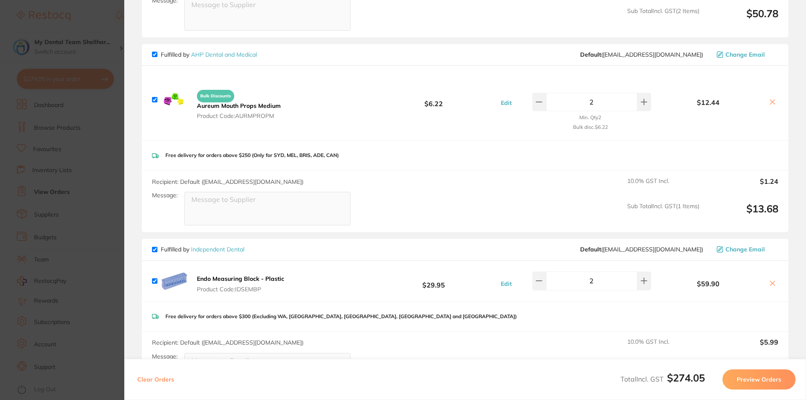
click at [226, 277] on b "Endo Measuring Block - Plastic" at bounding box center [240, 279] width 87 height 8
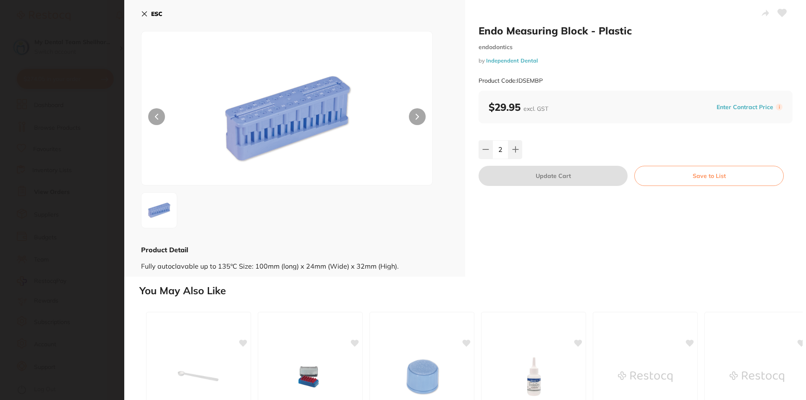
scroll to position [0, 0]
click at [126, 256] on div "ESC Product Detail Fully autoclavable up to 135ºC Size: 100mm (long) x 24mm (Wi…" at bounding box center [294, 138] width 341 height 277
click at [117, 251] on section "Endo Measuring Block - Plastic endodontics by Independent Dental Product Code: …" at bounding box center [403, 200] width 806 height 400
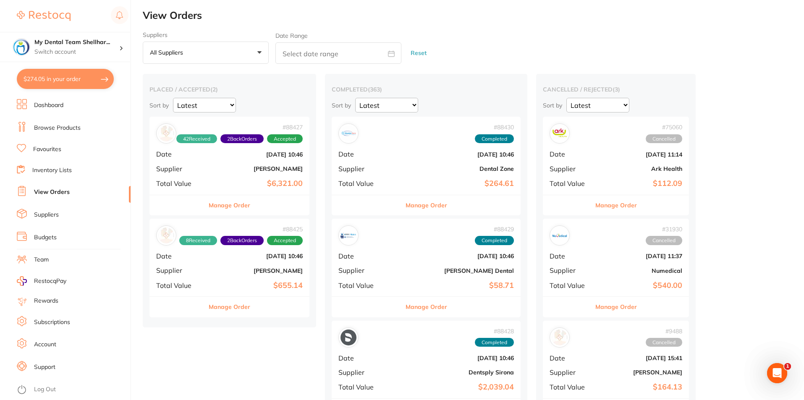
click at [60, 68] on section "My Dental Team Shellhar... Switch account My Dental Team Shellharbour $274.05 i…" at bounding box center [65, 200] width 131 height 400
click at [62, 76] on button "$274.05 in your order" at bounding box center [65, 79] width 97 height 20
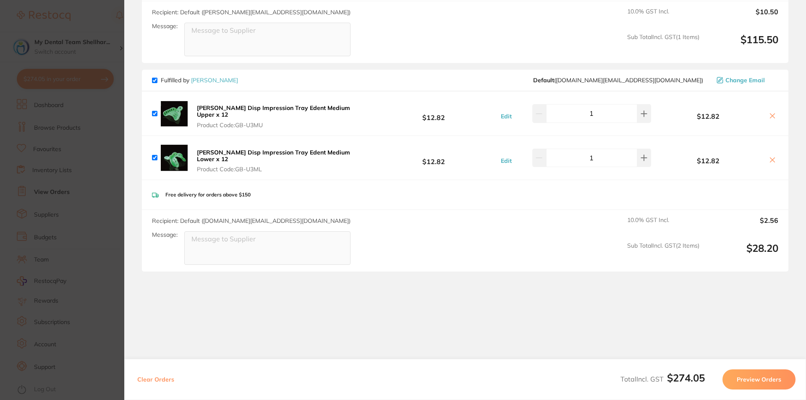
scroll to position [743, 0]
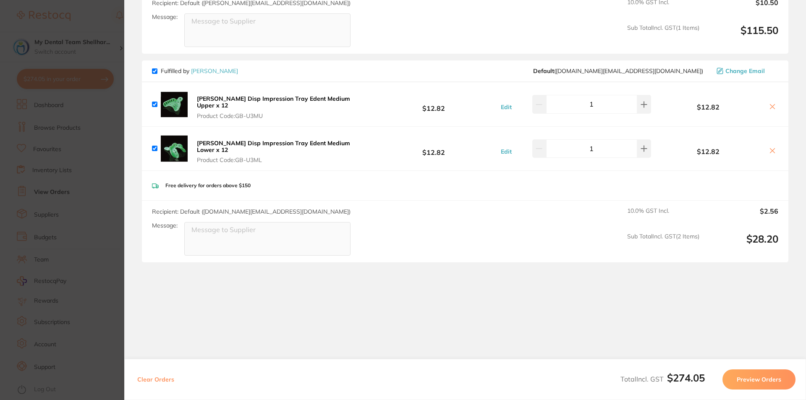
click at [107, 156] on section "Update RRP Set your pre negotiated price for this item. Item Agreed RRP (excl. …" at bounding box center [403, 200] width 806 height 400
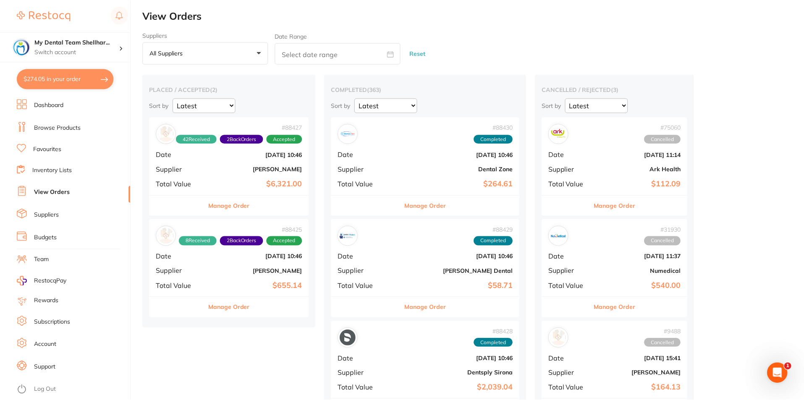
scroll to position [0, 0]
click at [54, 192] on link "View Orders" at bounding box center [52, 192] width 36 height 8
click at [284, 174] on div "# 88427 42 Received 2 Back Orders Accepted Date Aug 1 2025, 10:46 Supplier Henr…" at bounding box center [230, 156] width 160 height 78
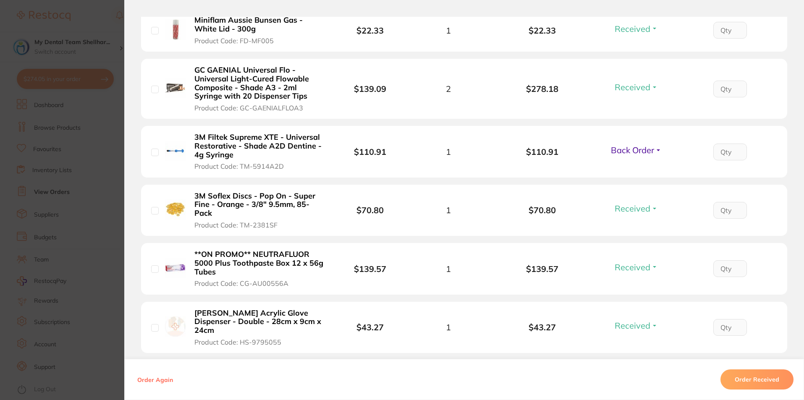
scroll to position [2436, 0]
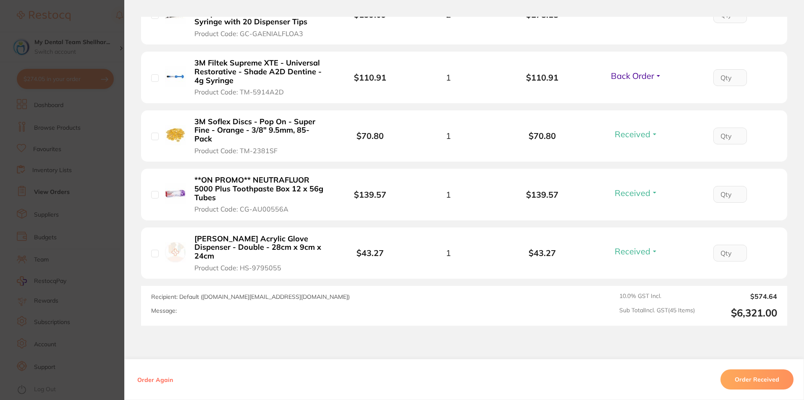
click at [95, 265] on section "Order ID: Restocq- 88427 Order Information 42 Received 2 Back Orders Accepted O…" at bounding box center [402, 200] width 804 height 400
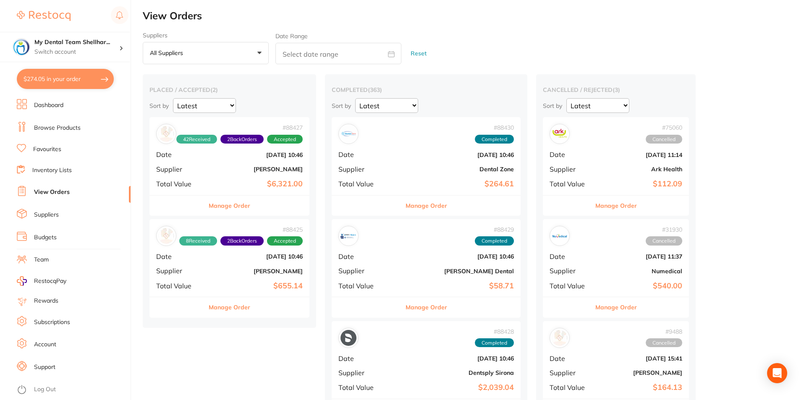
click at [245, 168] on b "[PERSON_NAME]" at bounding box center [256, 169] width 93 height 7
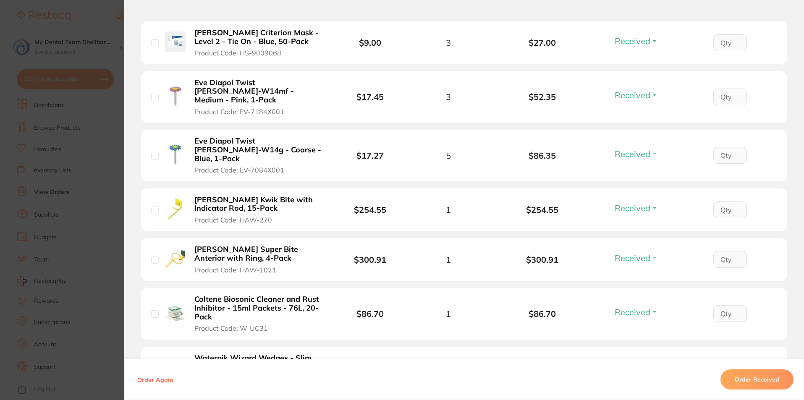
scroll to position [2100, 0]
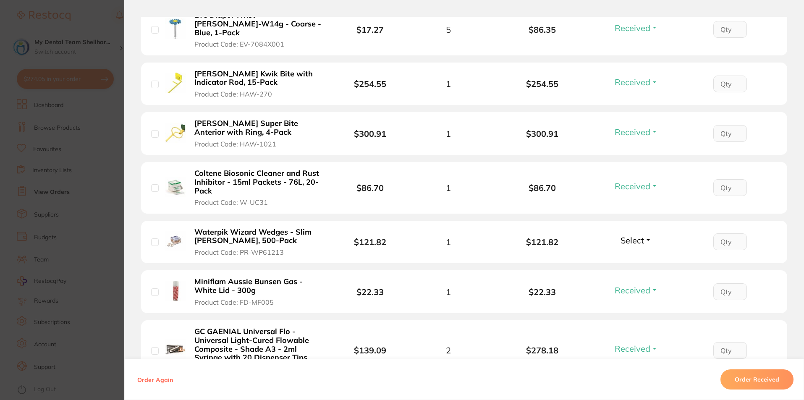
click at [204, 228] on b "Waterpik Wizard Wedges - Slim Jim, 500-Pack" at bounding box center [259, 236] width 130 height 17
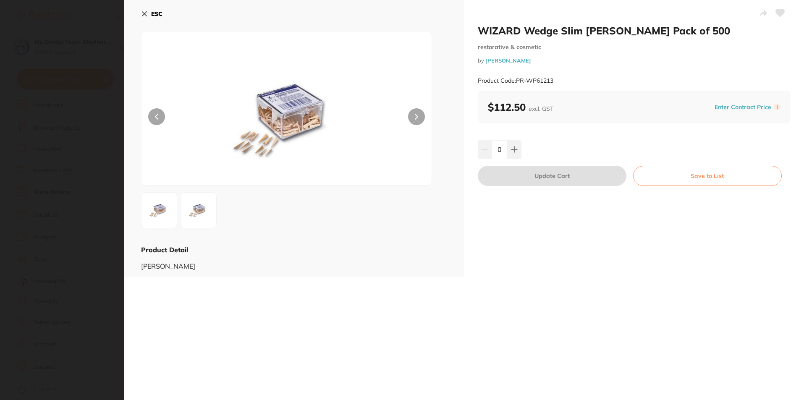
click at [141, 13] on icon at bounding box center [144, 14] width 7 height 7
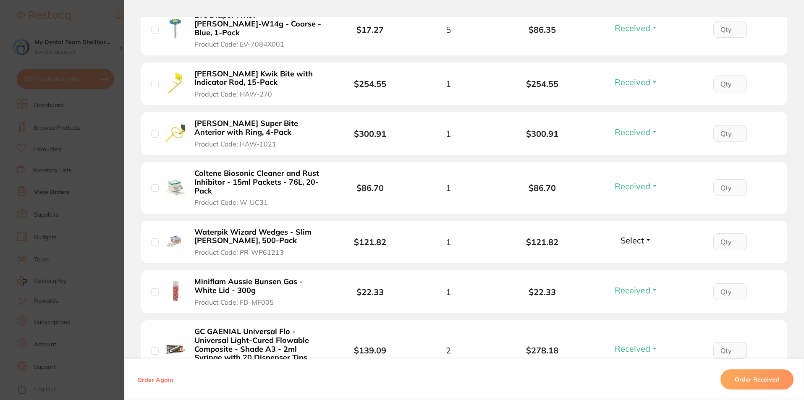
scroll to position [0, 0]
click at [55, 139] on section "Order ID: Restocq- 88427 Order Information 42 Received 2 Back Orders Accepted O…" at bounding box center [402, 200] width 804 height 400
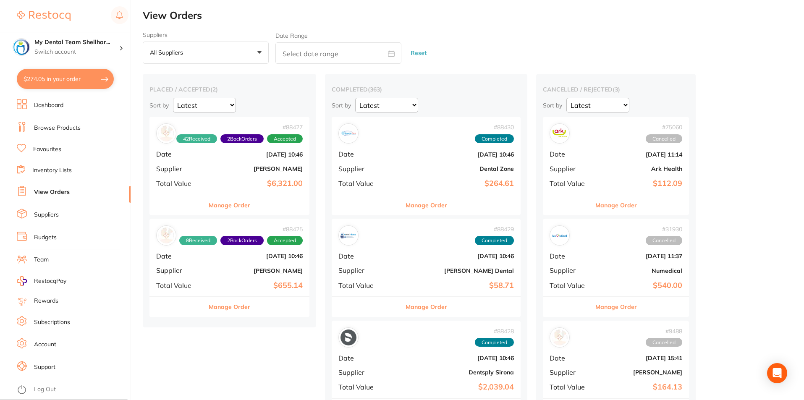
click at [58, 125] on link "Browse Products" at bounding box center [57, 128] width 47 height 8
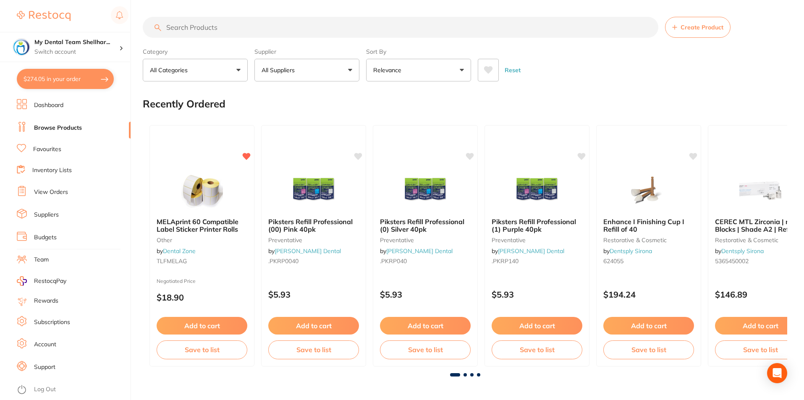
click at [341, 26] on input "search" at bounding box center [401, 27] width 516 height 21
paste input "HWA-parent-125"
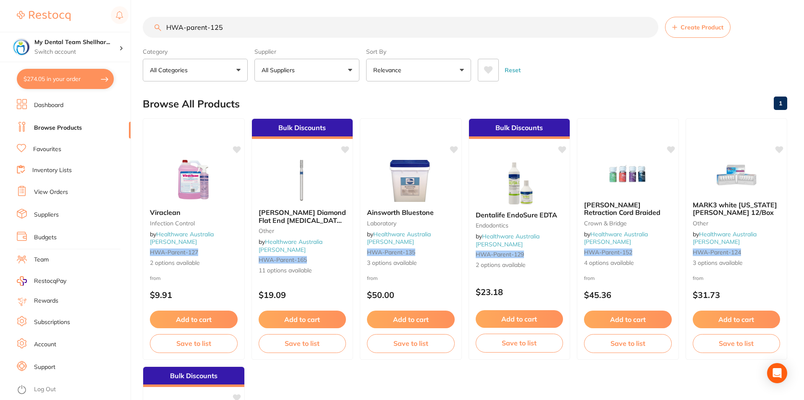
click at [331, 28] on input "HWA-parent-125" at bounding box center [401, 27] width 516 height 21
type input "slim jim wedge"
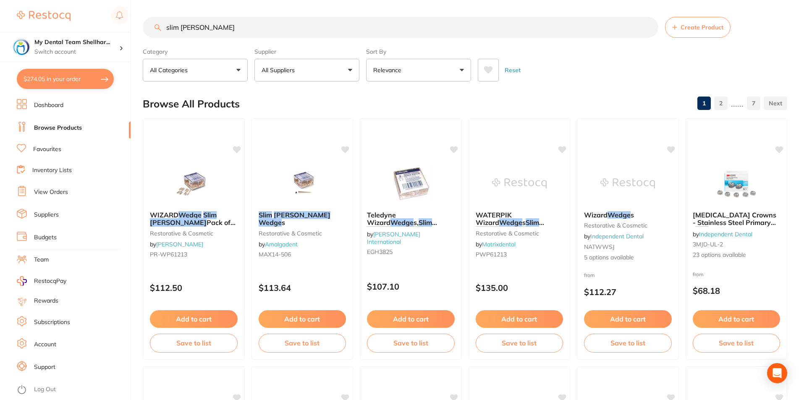
click at [62, 190] on link "View Orders" at bounding box center [51, 192] width 34 height 8
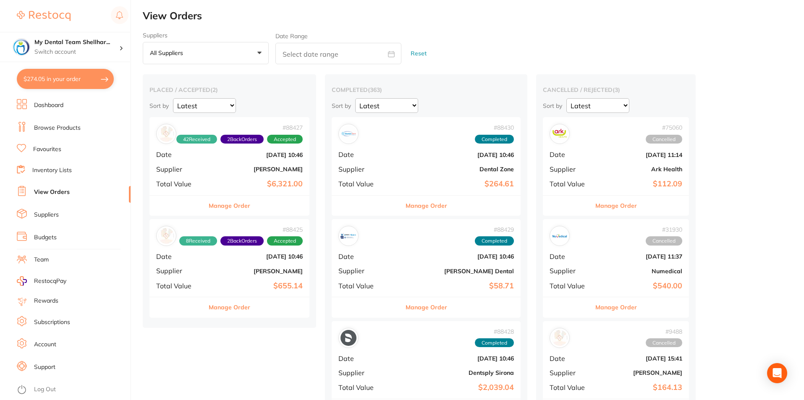
click at [253, 179] on div "# 88427 42 Received 2 Back Orders Accepted Date Aug 1 2025, 10:46 Supplier Henr…" at bounding box center [230, 156] width 160 height 78
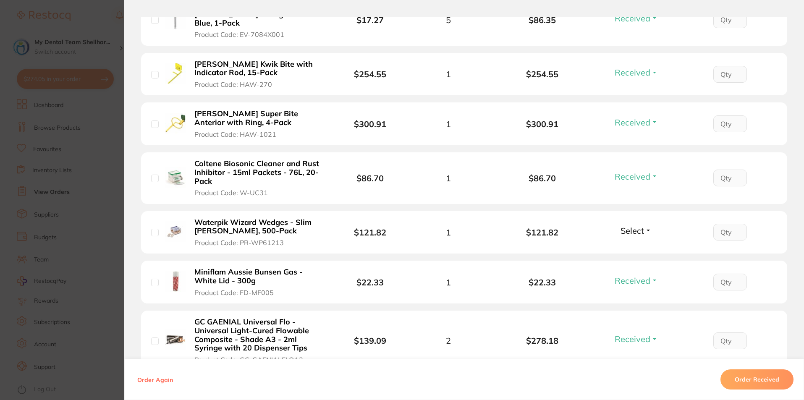
scroll to position [2100, 0]
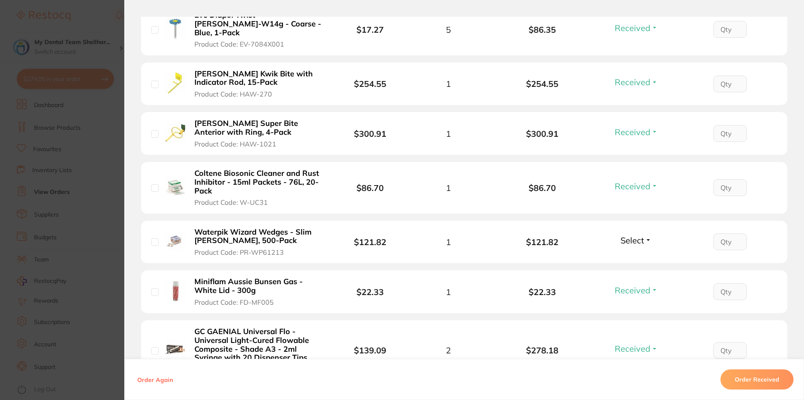
click at [91, 181] on section "Order ID: Restocq- 88427 Order Information 42 Received 2 Back Orders Accepted O…" at bounding box center [402, 200] width 804 height 400
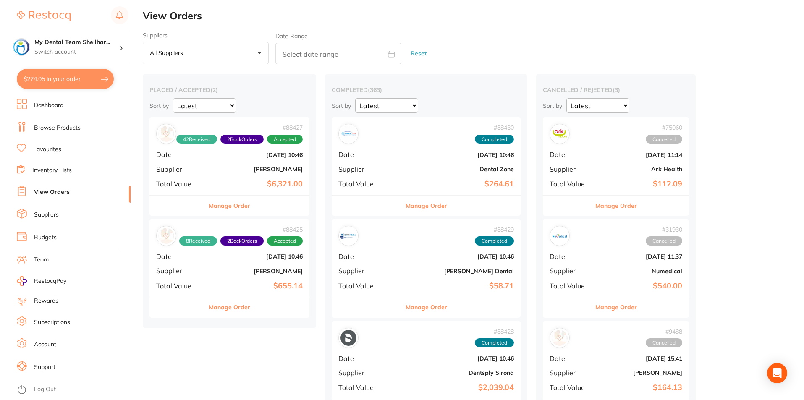
click at [67, 131] on link "Browse Products" at bounding box center [57, 128] width 47 height 8
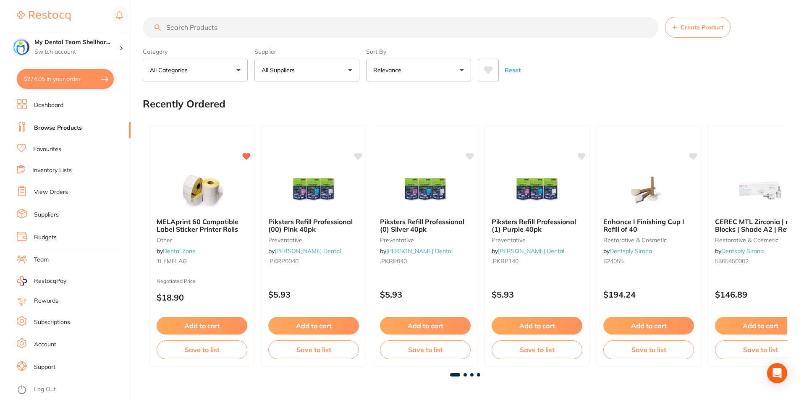
click at [225, 31] on input "search" at bounding box center [401, 27] width 516 height 21
type input "slim jim"
type input "slim jim wedges"
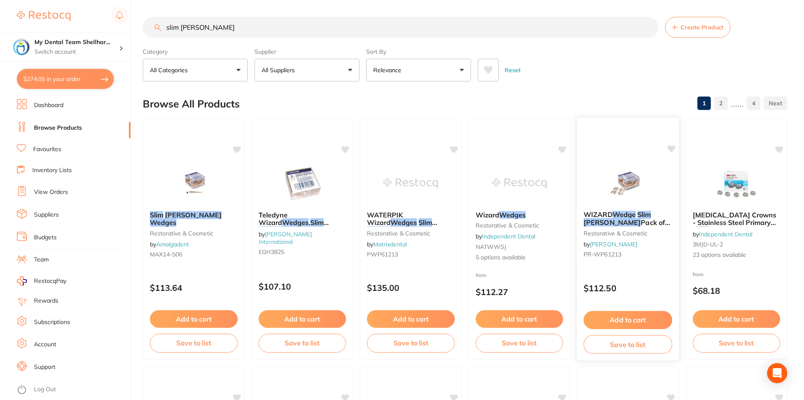
click at [617, 182] on img at bounding box center [628, 183] width 55 height 42
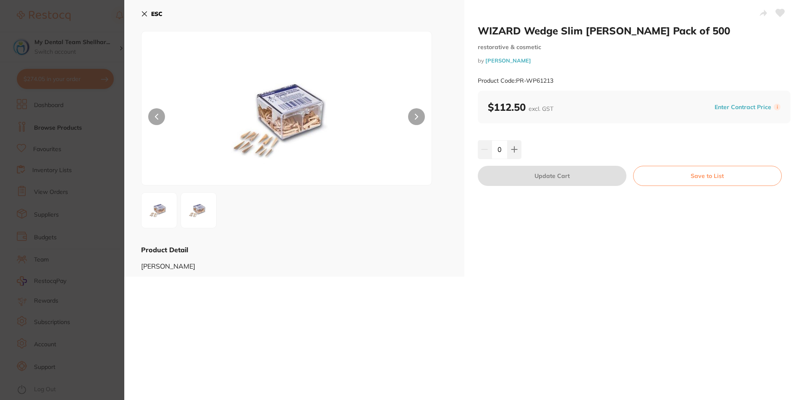
click at [763, 16] on icon at bounding box center [763, 13] width 7 height 6
click at [763, 15] on icon at bounding box center [763, 13] width 7 height 6
drag, startPoint x: 76, startPoint y: 177, endPoint x: 406, endPoint y: 180, distance: 329.3
click at [76, 177] on section "WIZARD Wedge Slim Jim Pack of 500 restorative & cosmetic by Henry Schein Halas …" at bounding box center [402, 200] width 804 height 400
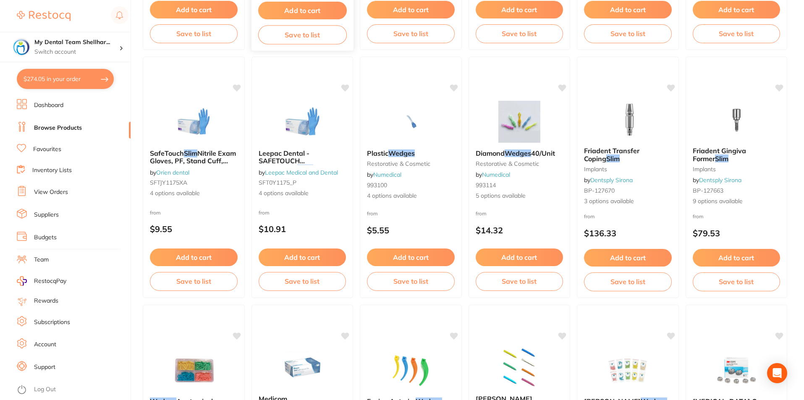
scroll to position [462, 0]
